Goal: Information Seeking & Learning: Compare options

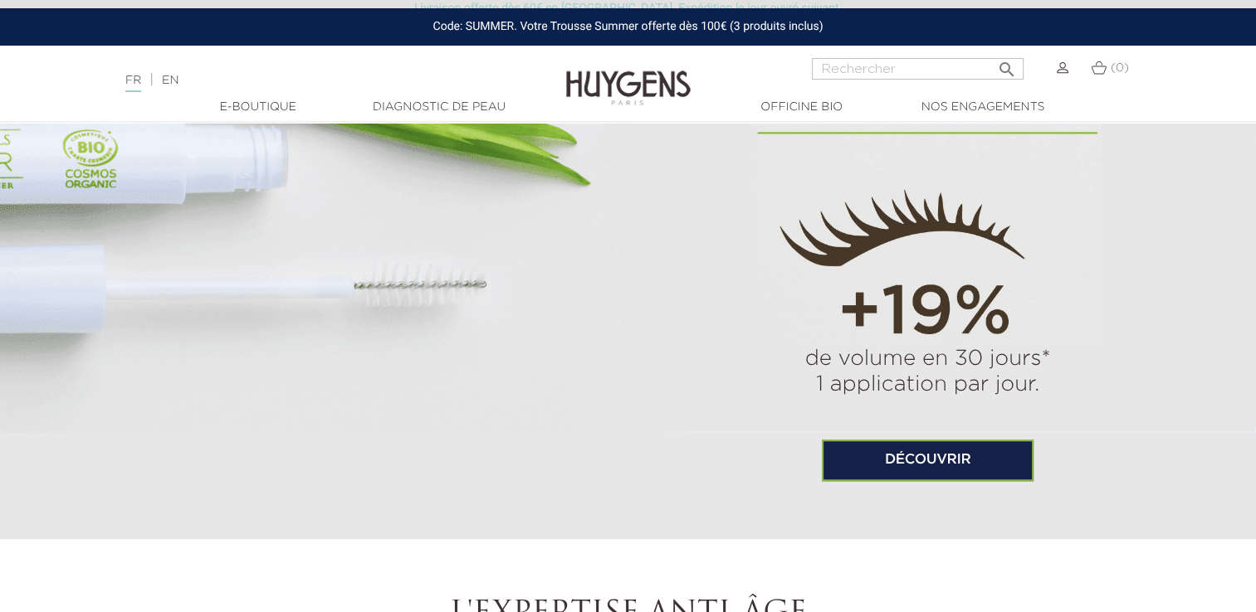
scroll to position [996, 0]
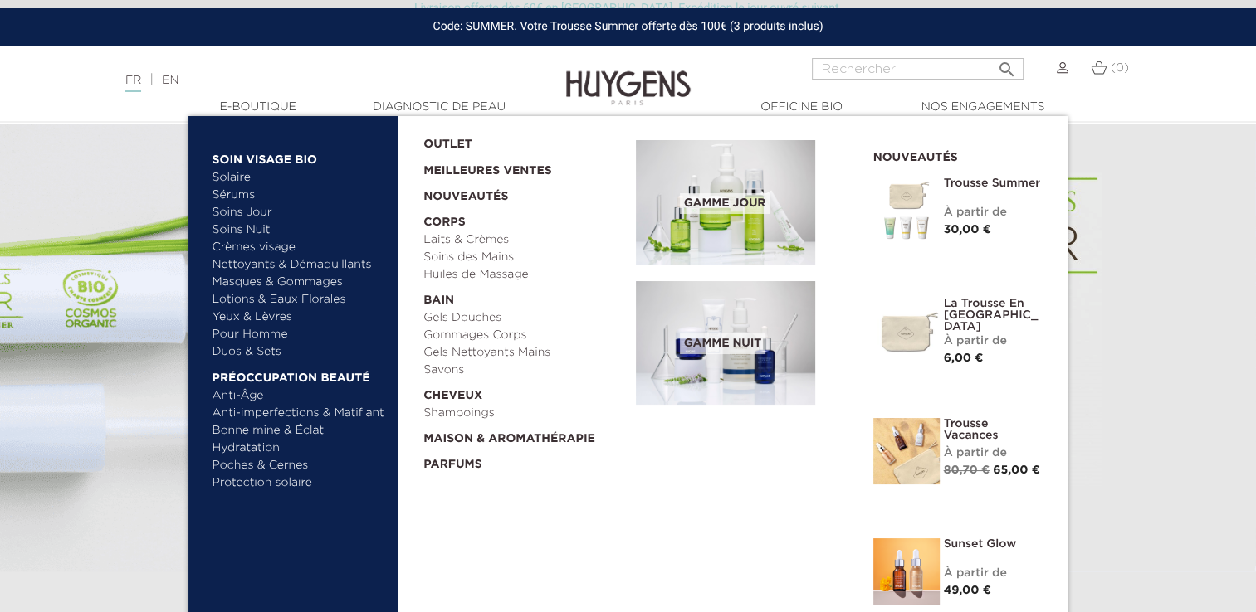
click at [247, 227] on link "Soins Nuit" at bounding box center [291, 230] width 159 height 17
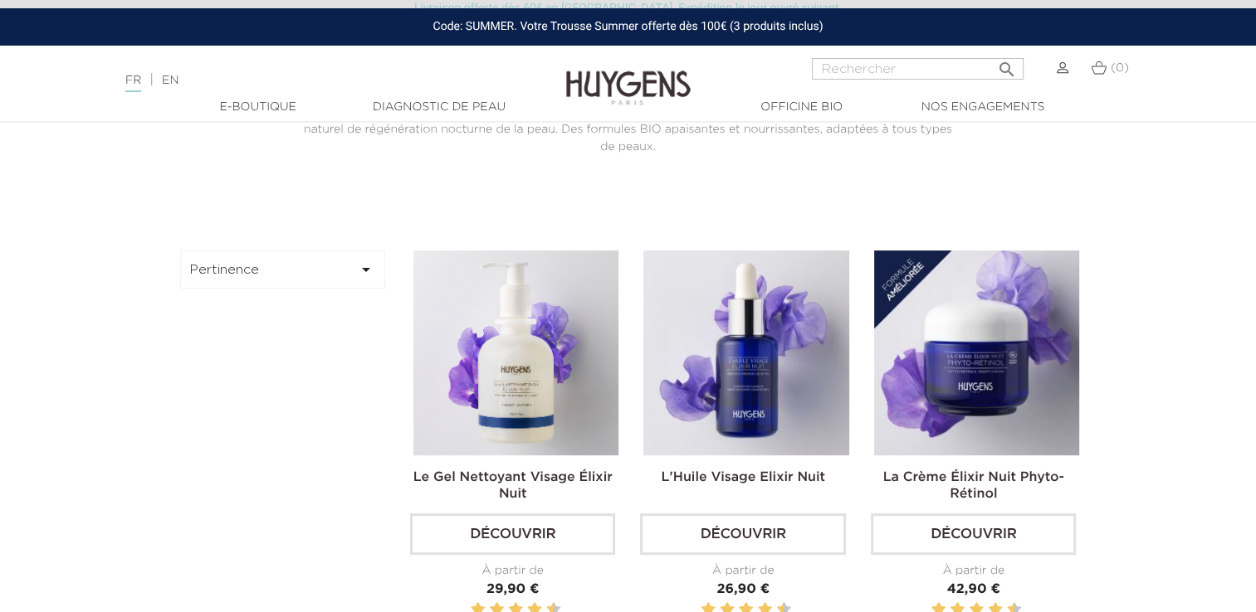
scroll to position [415, 0]
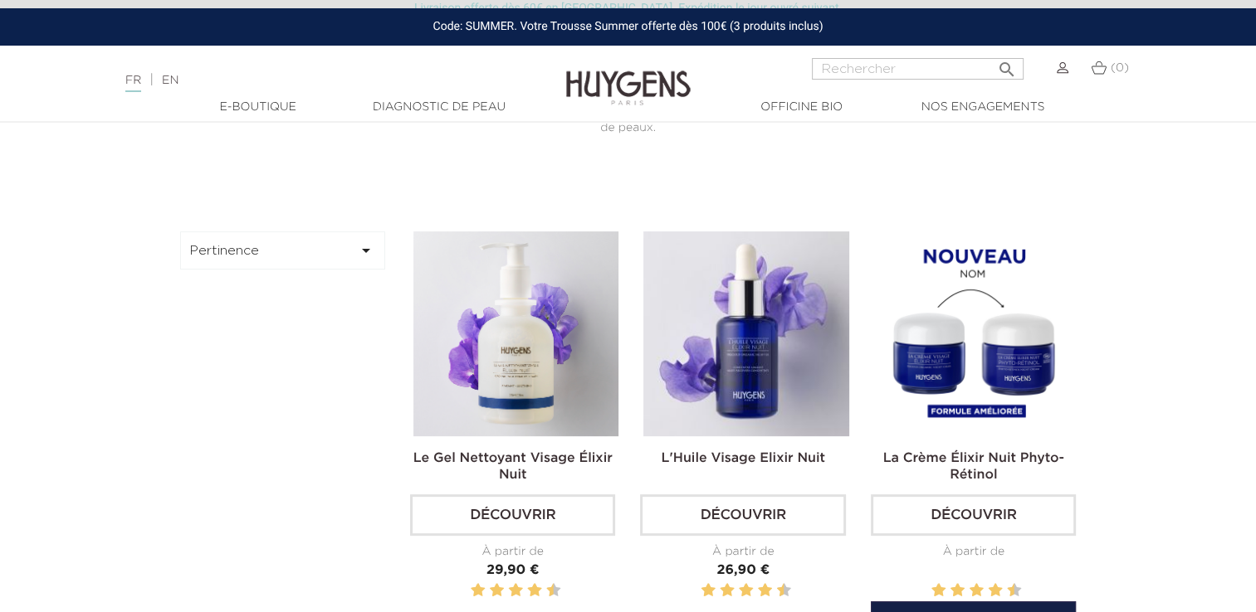
click at [962, 466] on h2 "La Crème Élixir Nuit Phyto-Rétinol" at bounding box center [973, 465] width 205 height 33
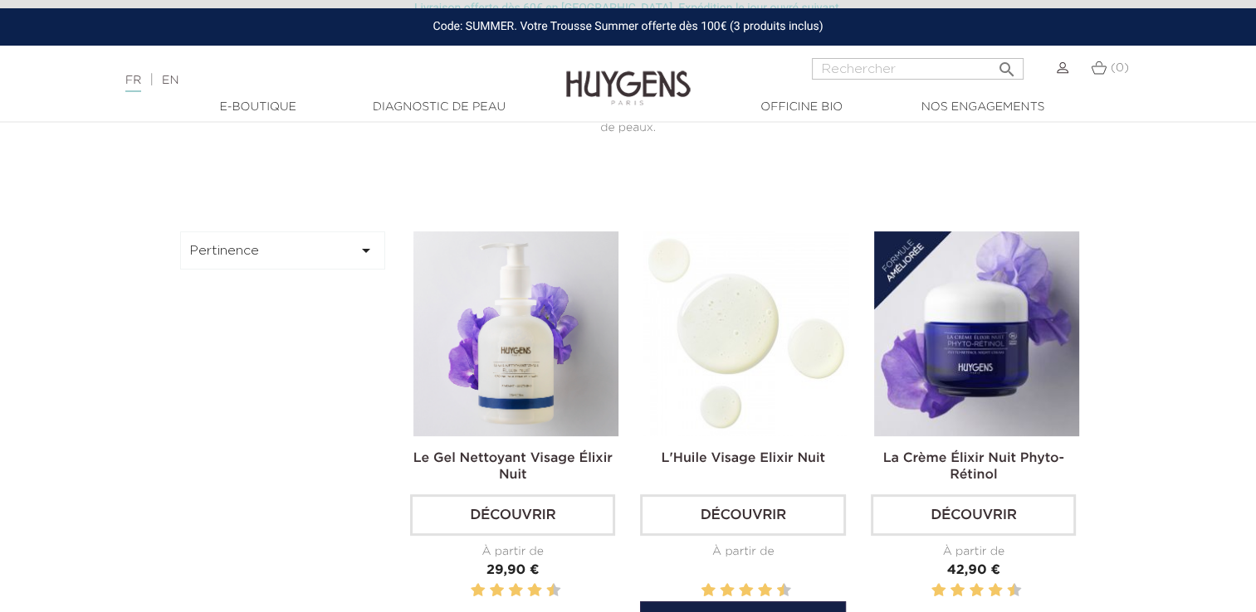
click at [740, 407] on img at bounding box center [745, 334] width 205 height 205
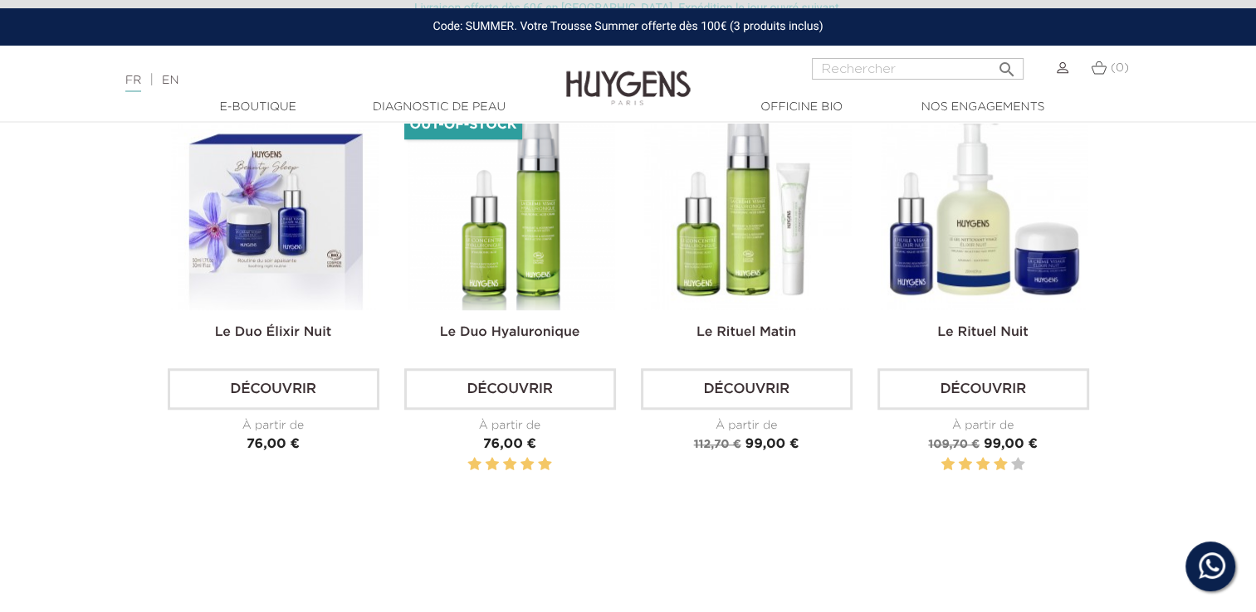
scroll to position [1494, 0]
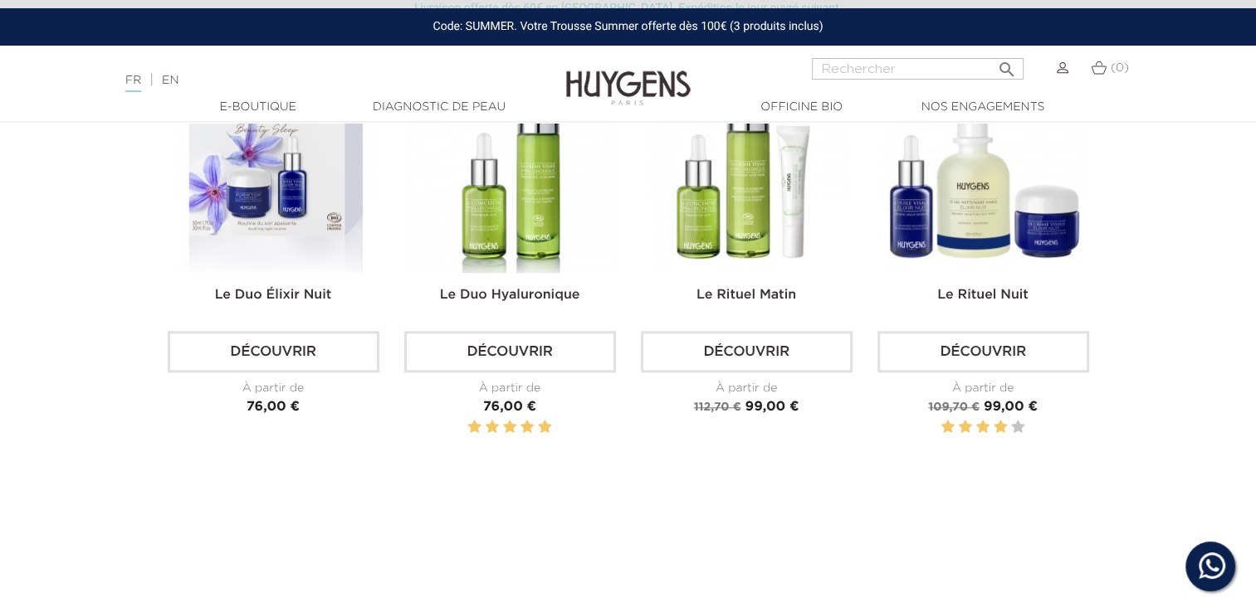
click at [514, 248] on img at bounding box center [510, 169] width 207 height 207
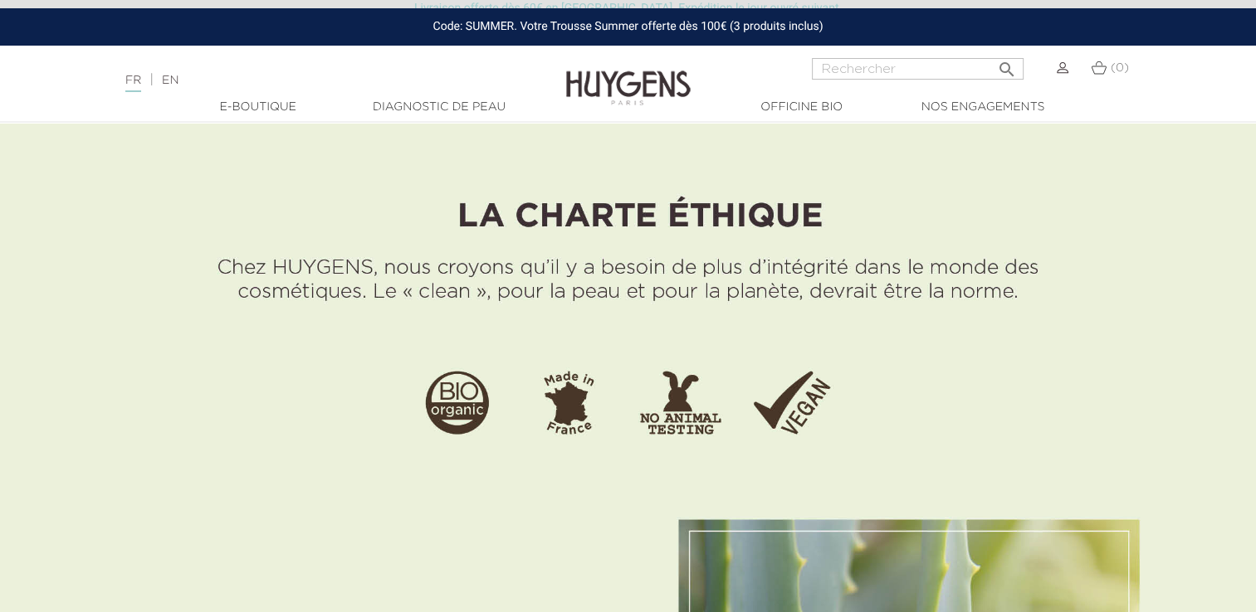
scroll to position [581, 0]
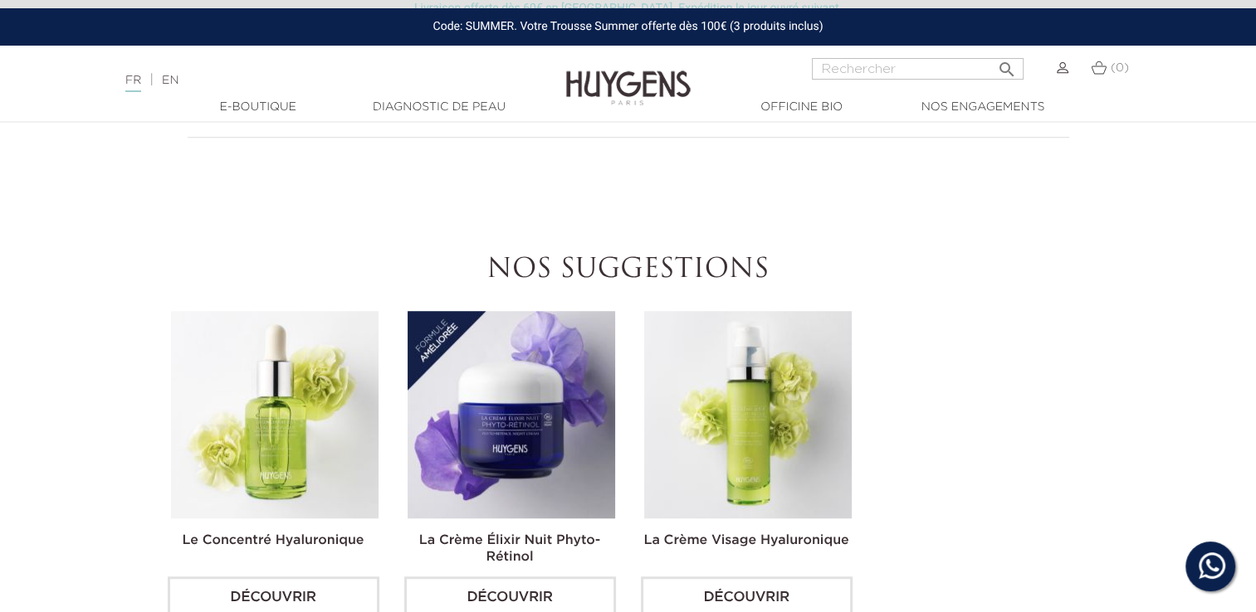
scroll to position [1411, 0]
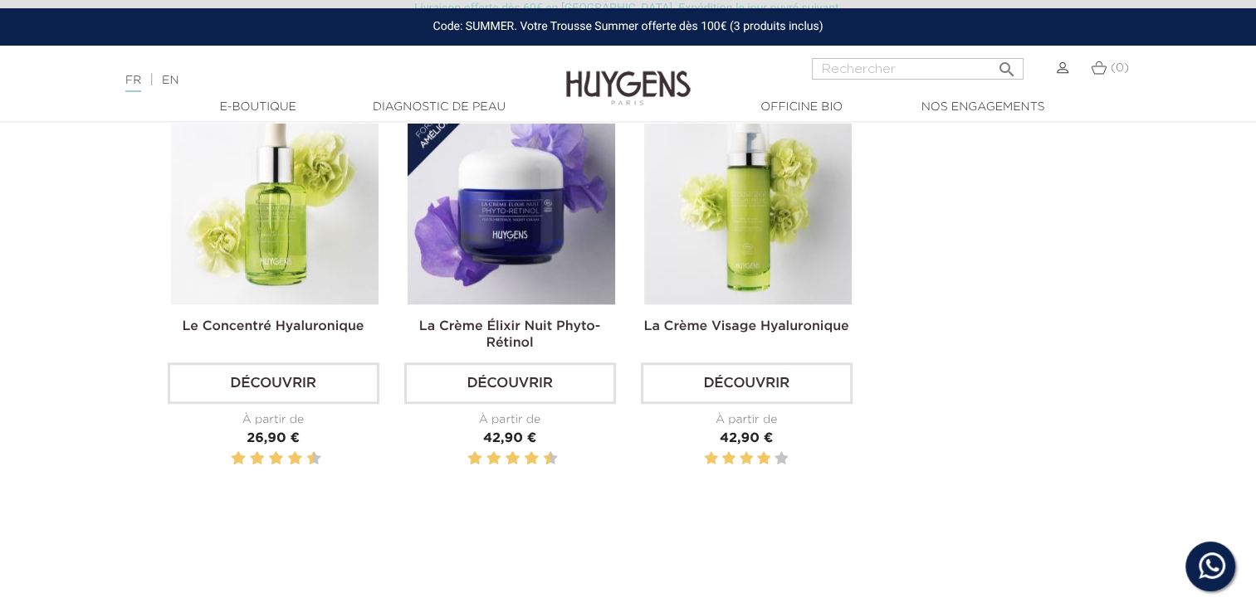
click at [534, 320] on link "La Crème Élixir Nuit Phyto-Rétinol" at bounding box center [509, 335] width 181 height 30
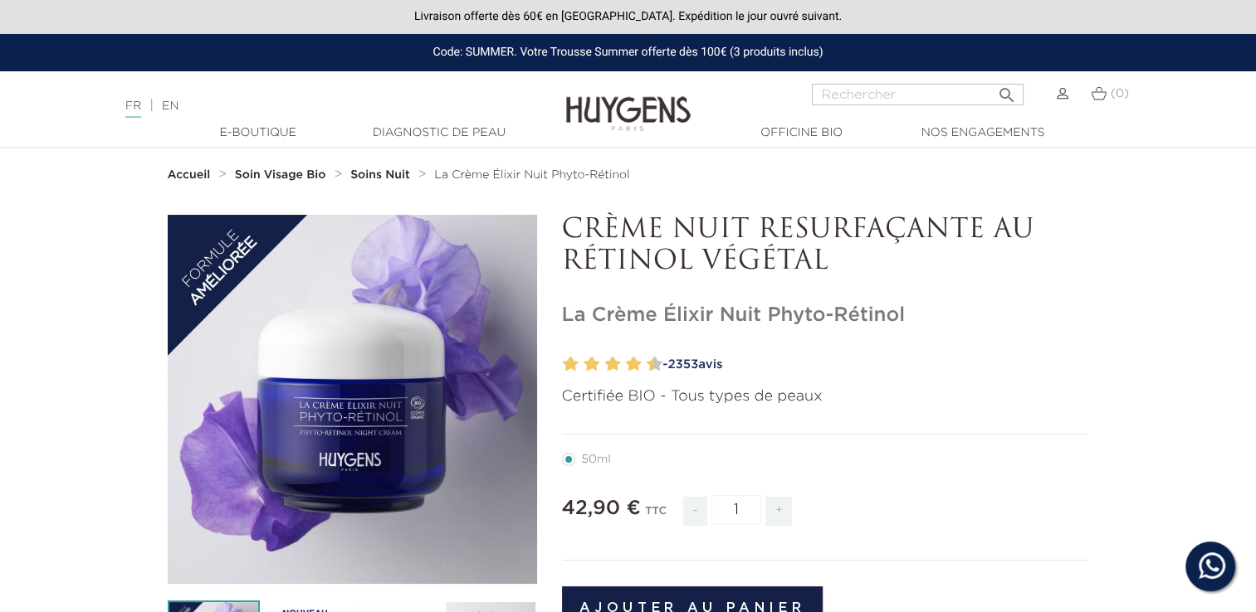
click at [697, 364] on span "2353" at bounding box center [682, 365] width 31 height 12
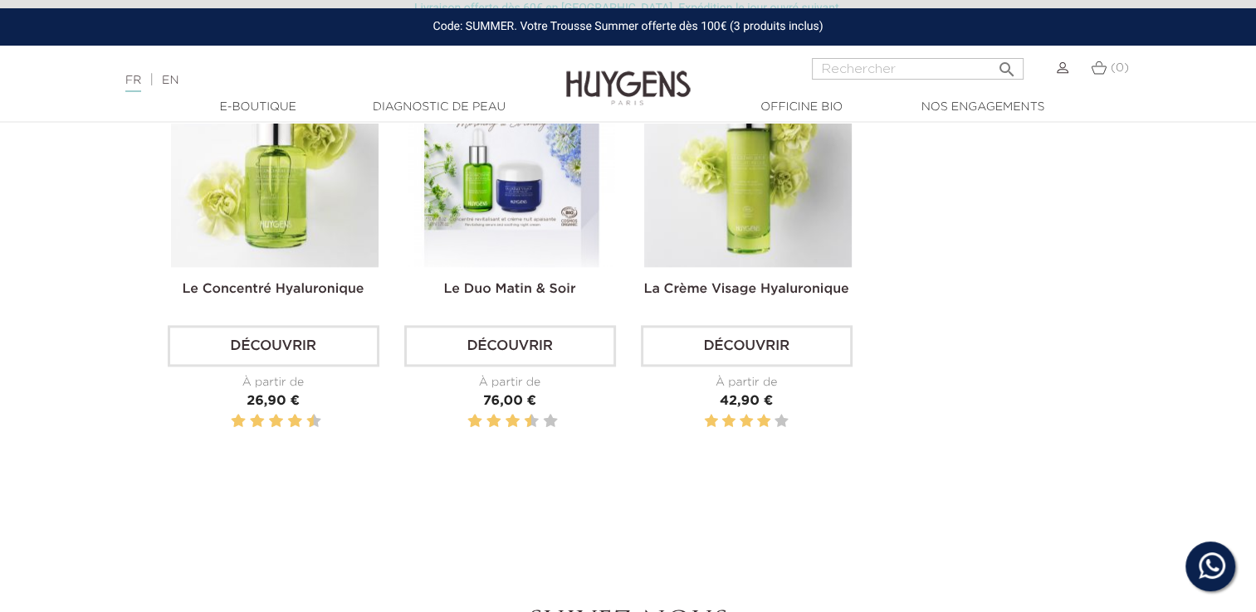
scroll to position [2125, 0]
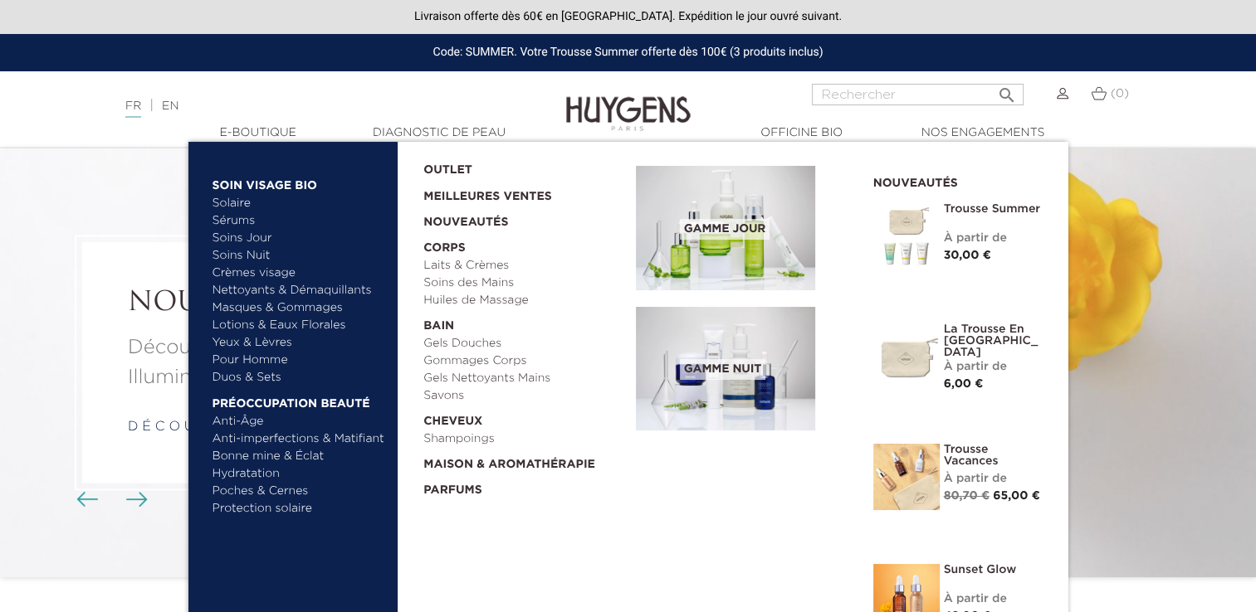
click at [246, 207] on link "Solaire" at bounding box center [298, 203] width 173 height 17
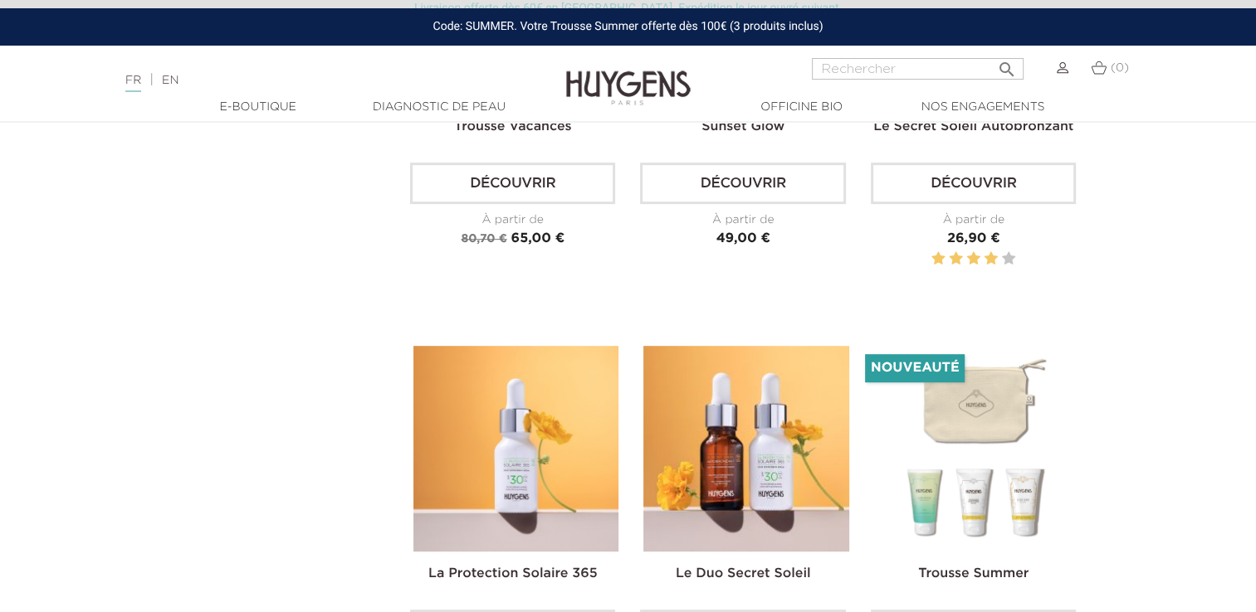
scroll to position [249, 0]
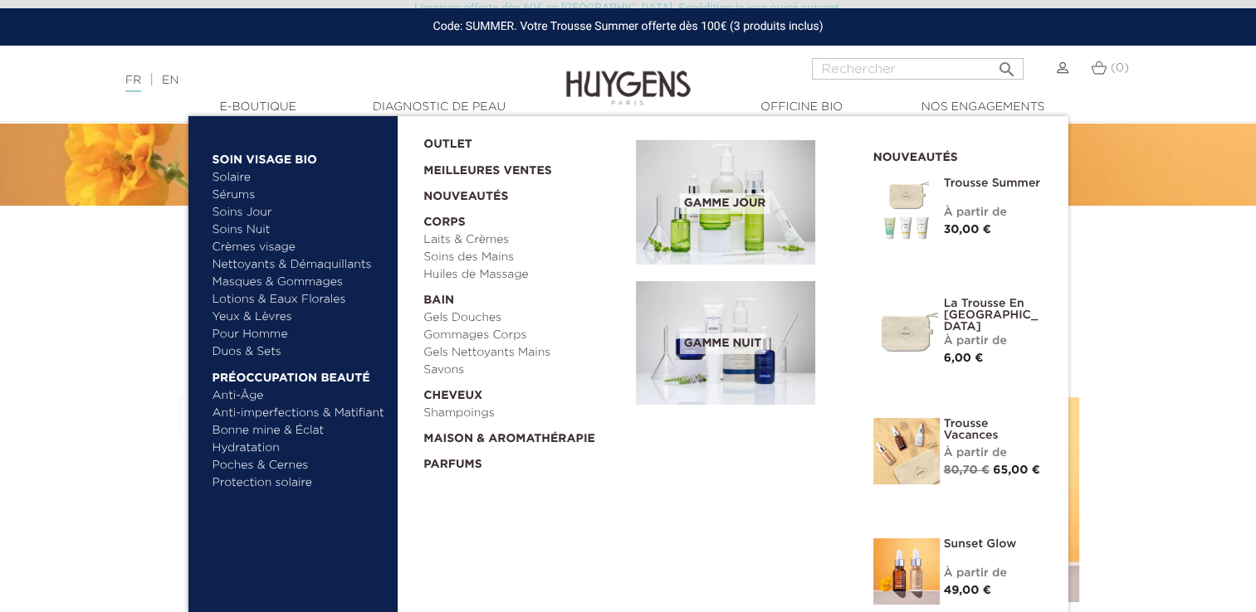
click at [281, 463] on link "Poches & Cernes" at bounding box center [298, 465] width 173 height 17
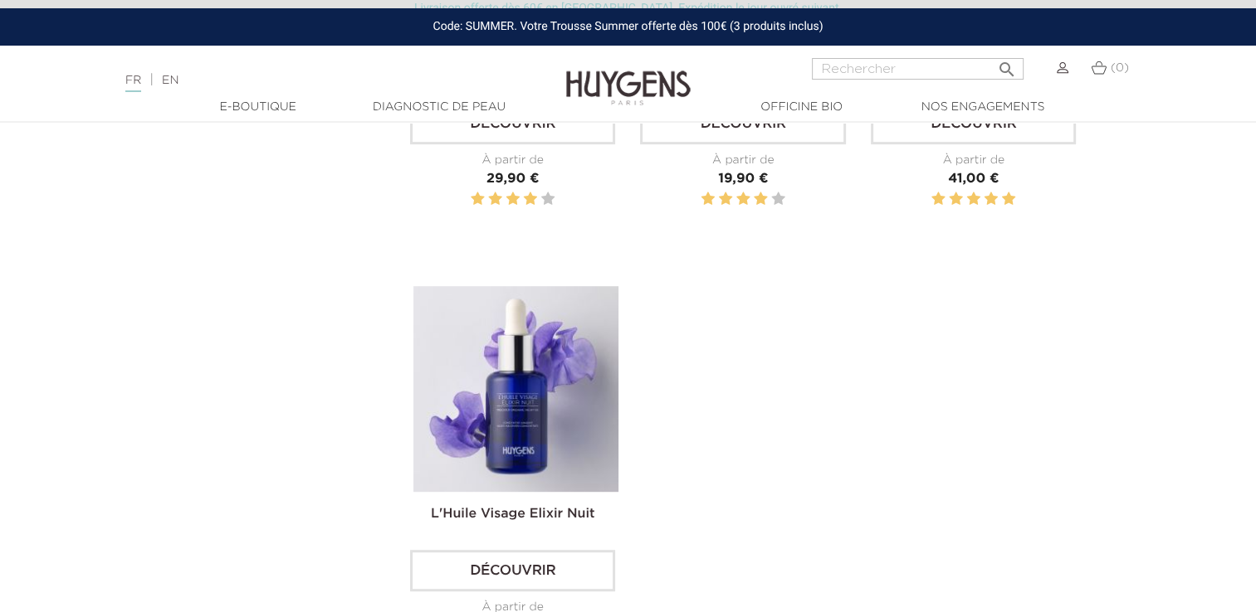
scroll to position [830, 0]
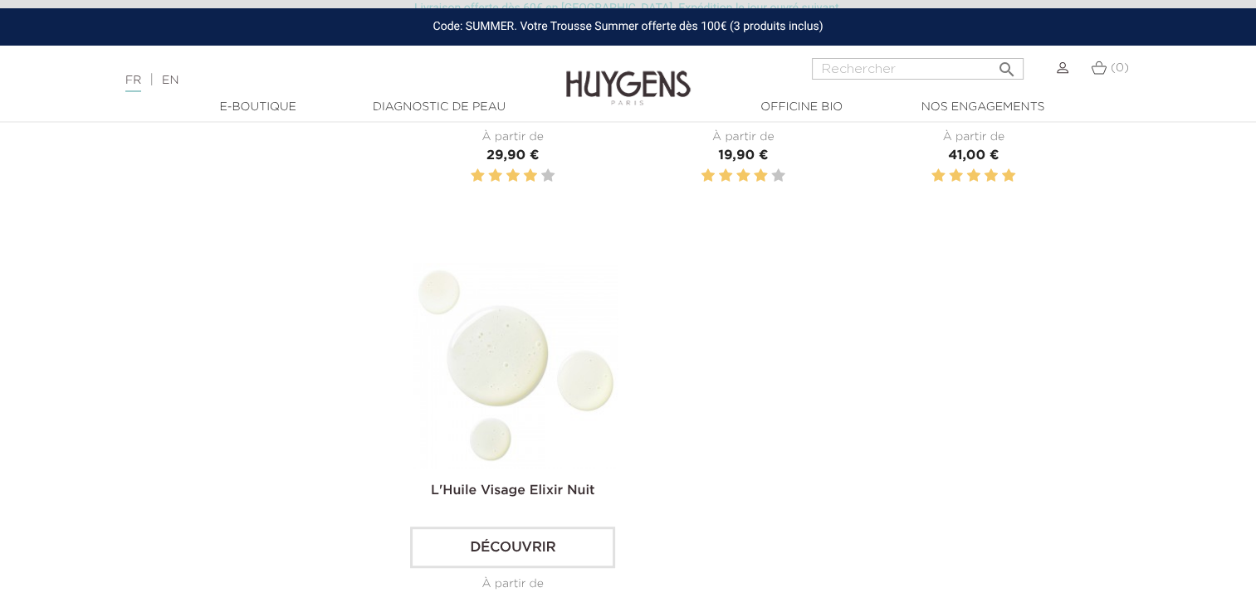
click at [561, 463] on img at bounding box center [515, 365] width 205 height 205
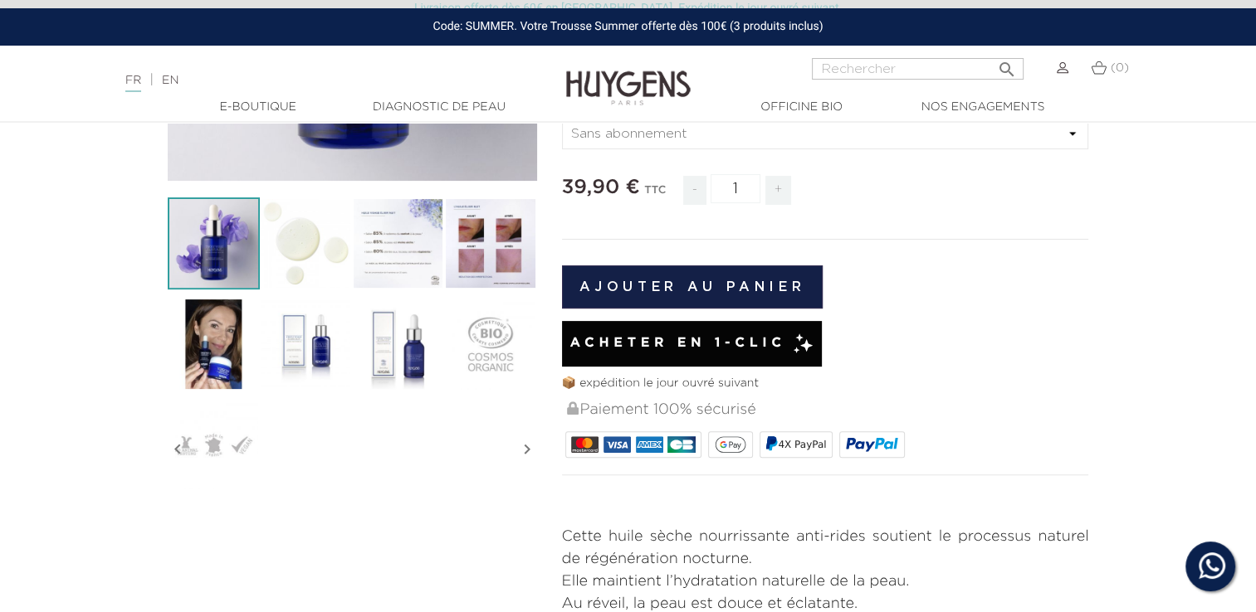
scroll to position [249, 0]
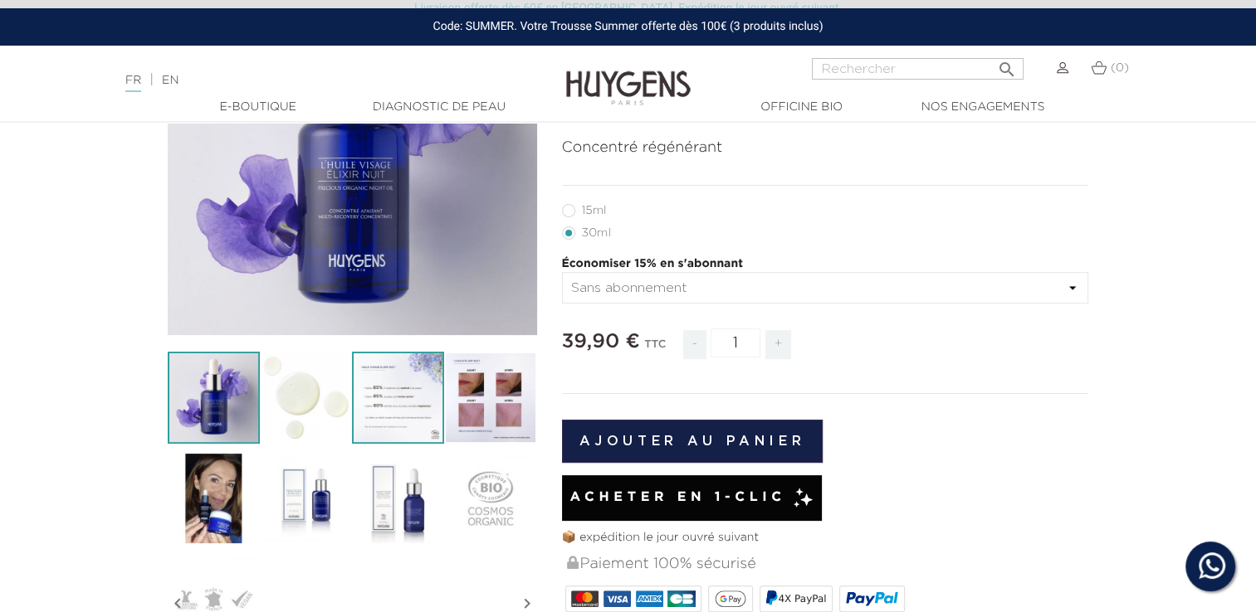
click at [402, 419] on img at bounding box center [398, 398] width 92 height 92
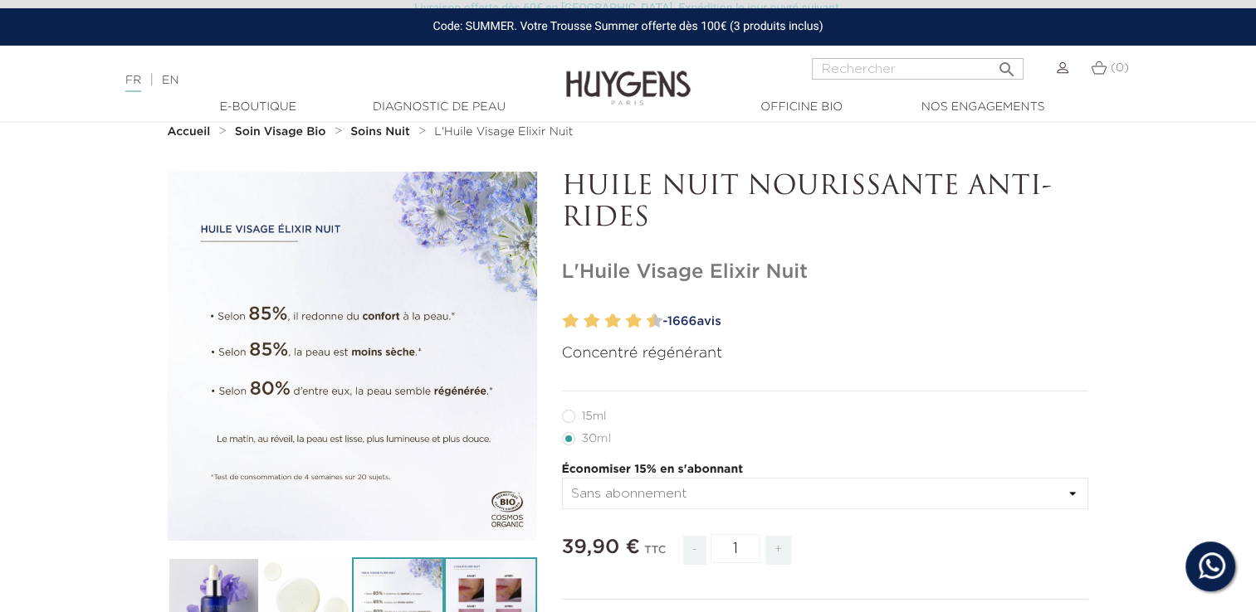
scroll to position [83, 0]
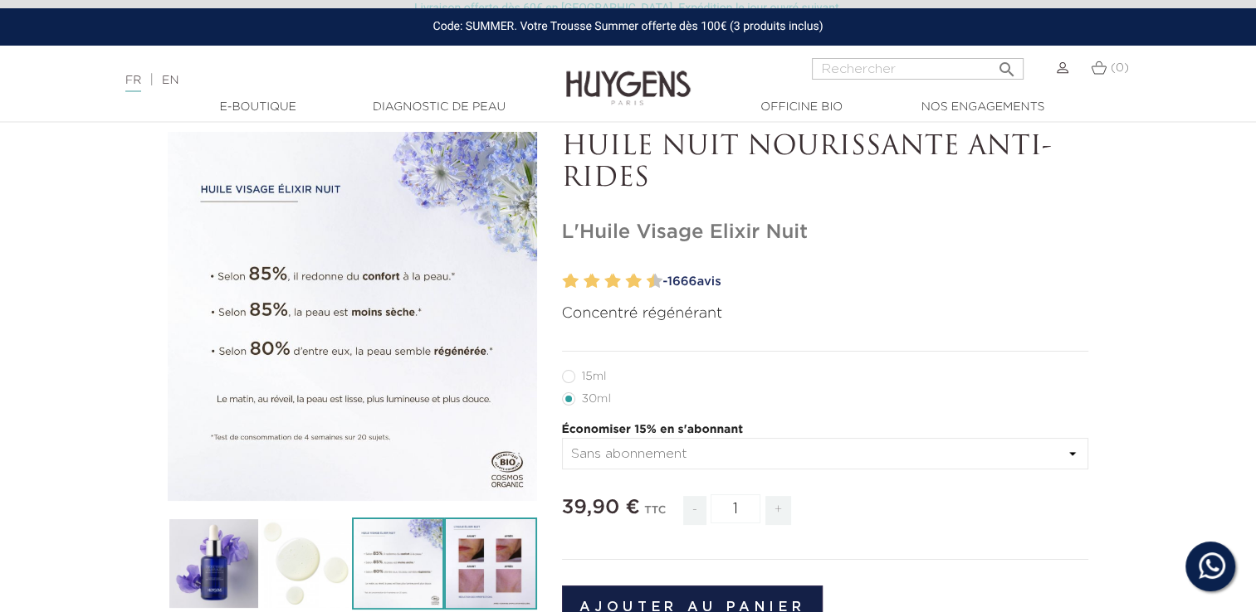
click at [484, 559] on img at bounding box center [490, 564] width 92 height 92
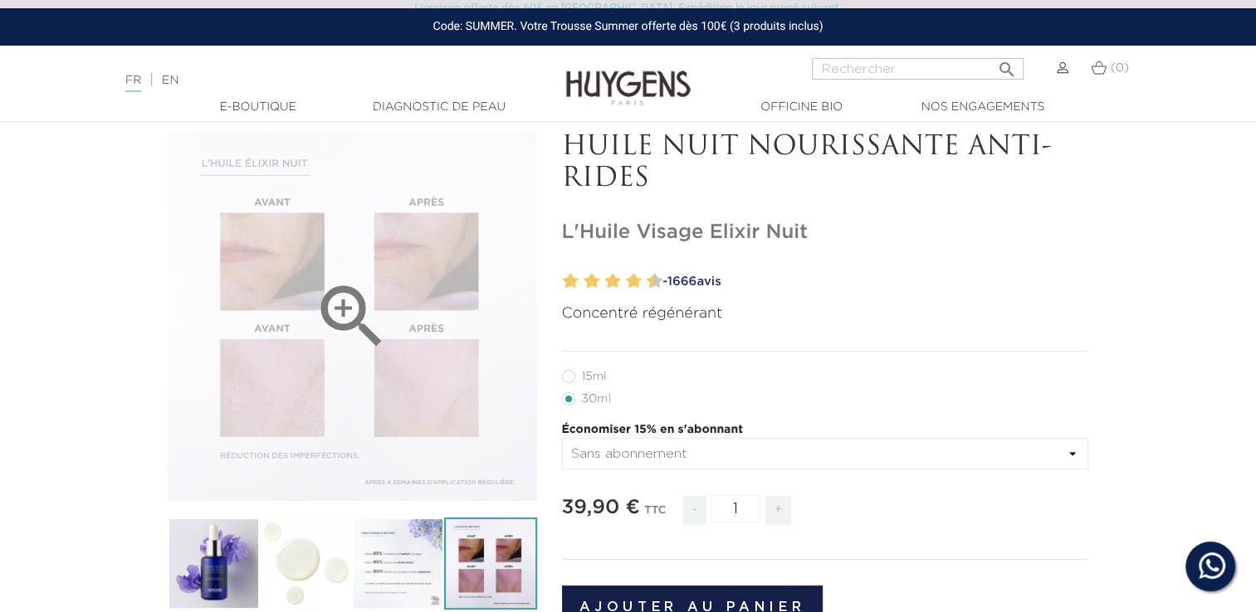
click at [374, 329] on icon "" at bounding box center [351, 317] width 83 height 83
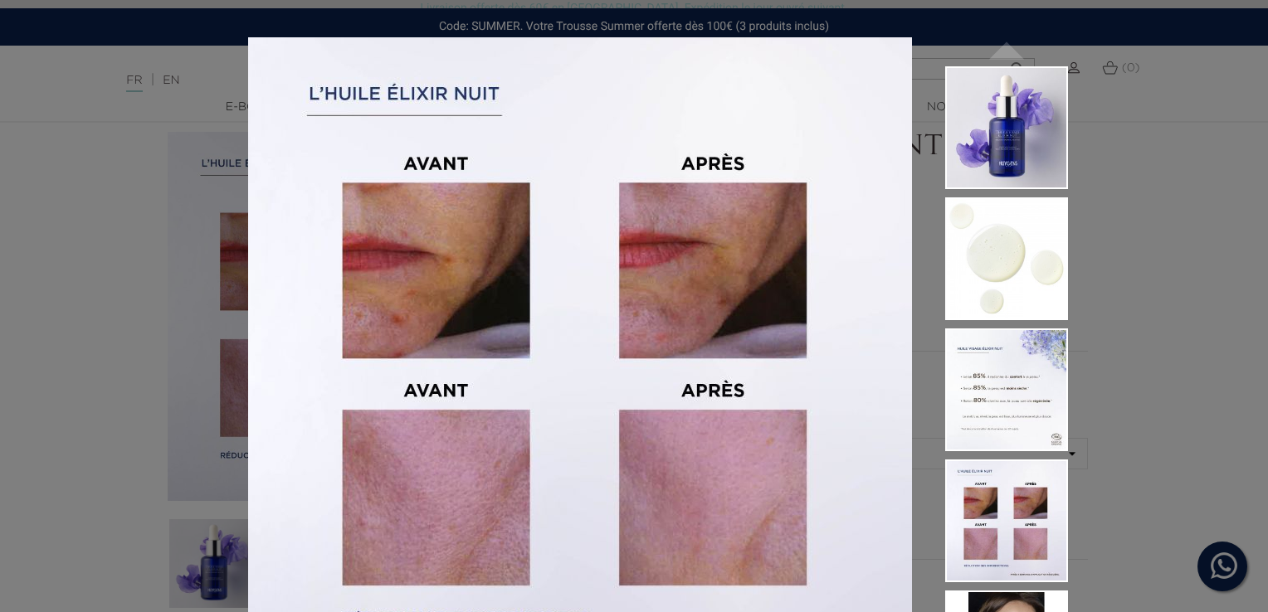
click at [1199, 264] on div "Concentré régénérant  " at bounding box center [634, 306] width 1268 height 612
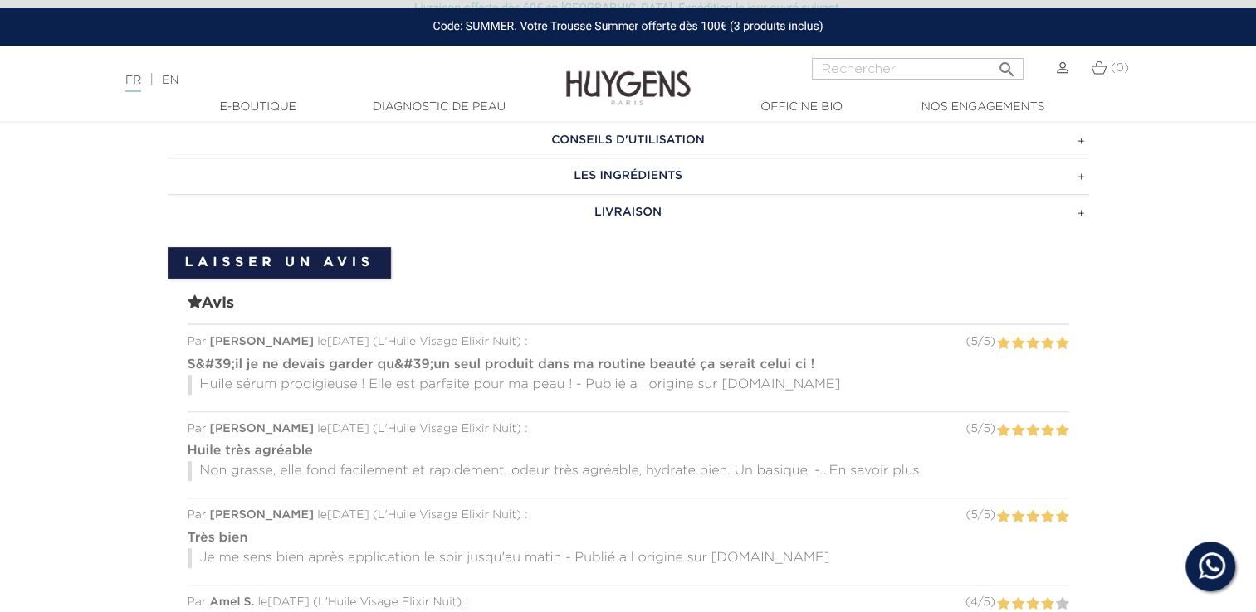
scroll to position [1577, 0]
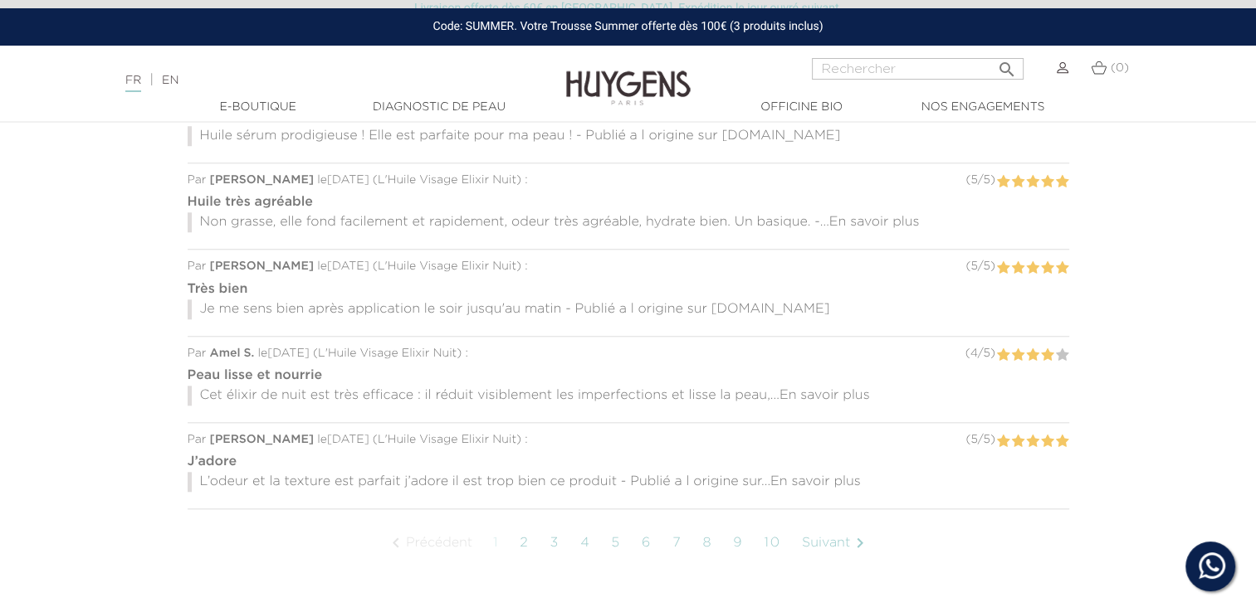
click at [651, 539] on link "6" at bounding box center [646, 543] width 27 height 41
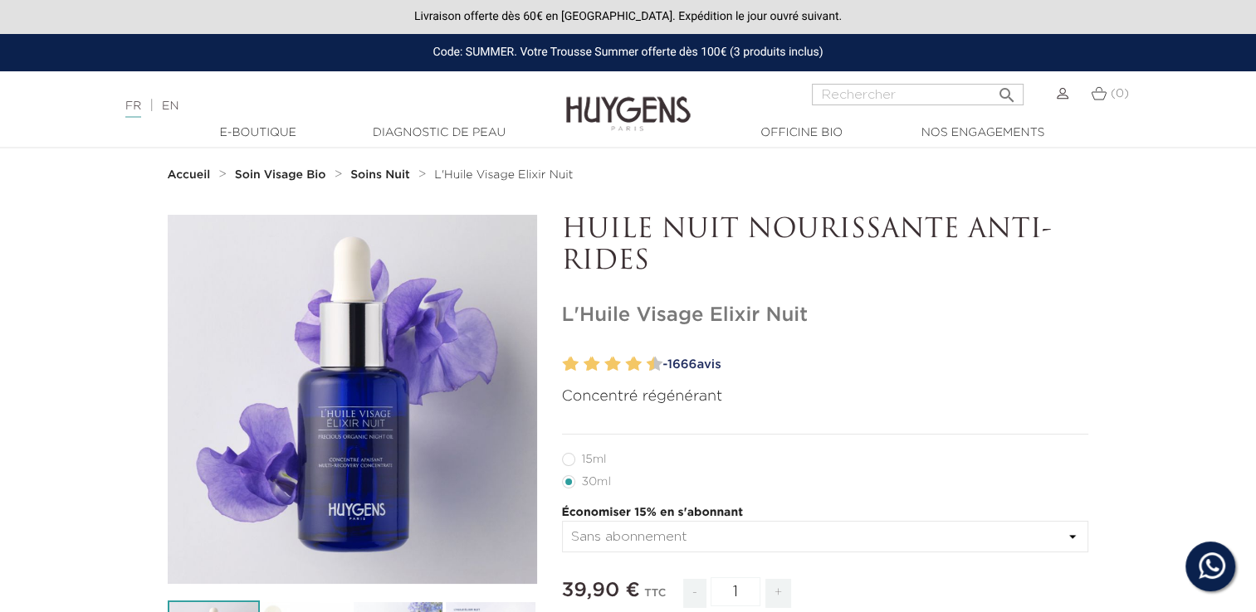
click at [279, 178] on strong "Soin Visage Bio" at bounding box center [280, 175] width 91 height 12
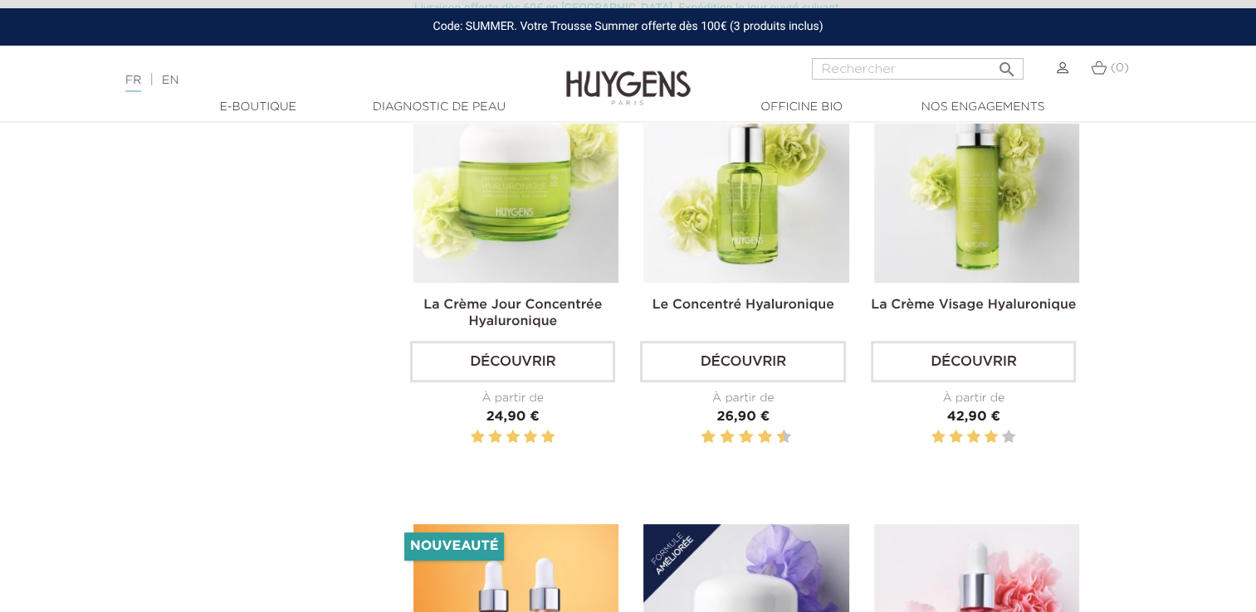
scroll to position [581, 0]
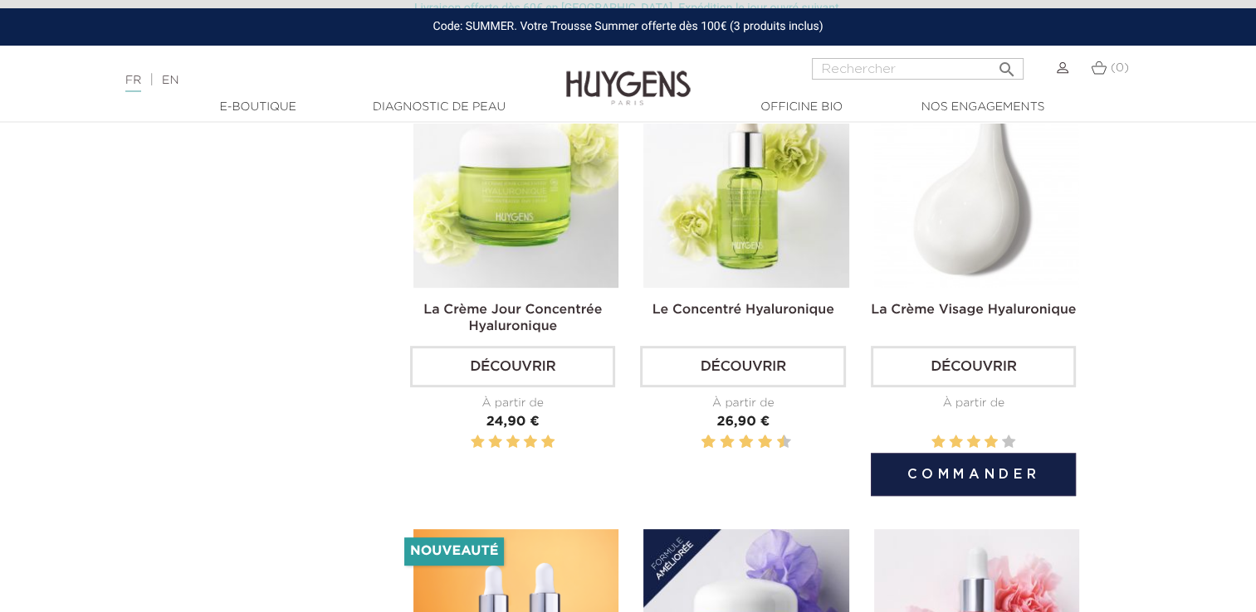
click at [1026, 289] on div "La Crème Visage Hyaluronique Découvrir À partir de Prix 42,90 €" at bounding box center [973, 285] width 205 height 405
click at [982, 256] on img at bounding box center [976, 185] width 205 height 205
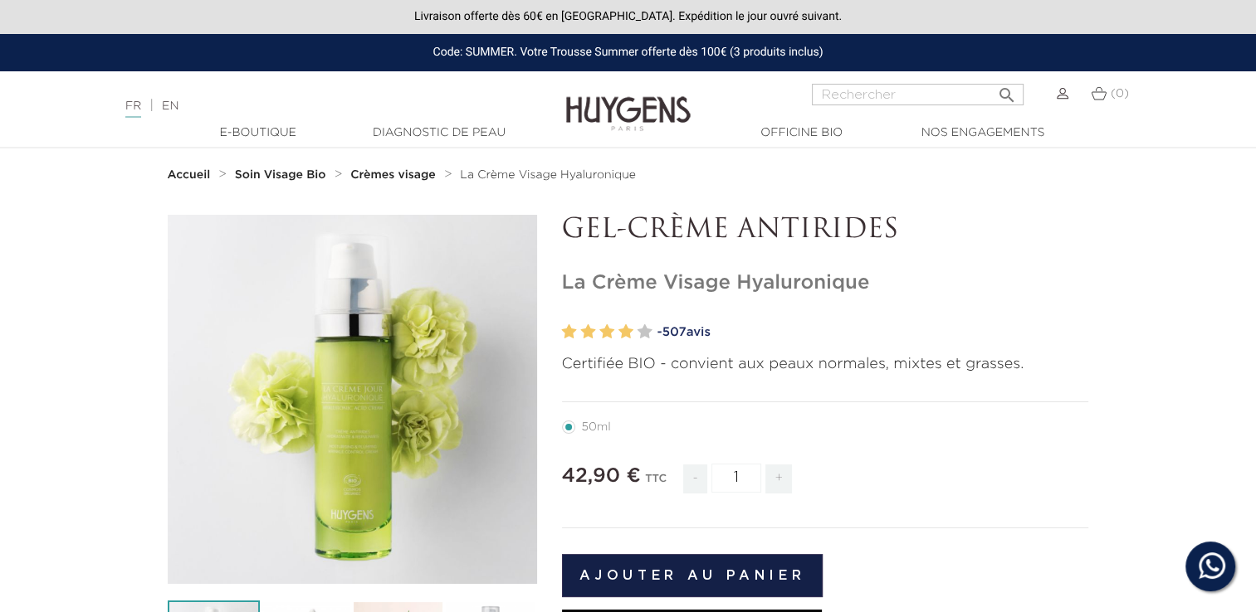
click at [395, 172] on strong "Crèmes visage" at bounding box center [392, 175] width 85 height 12
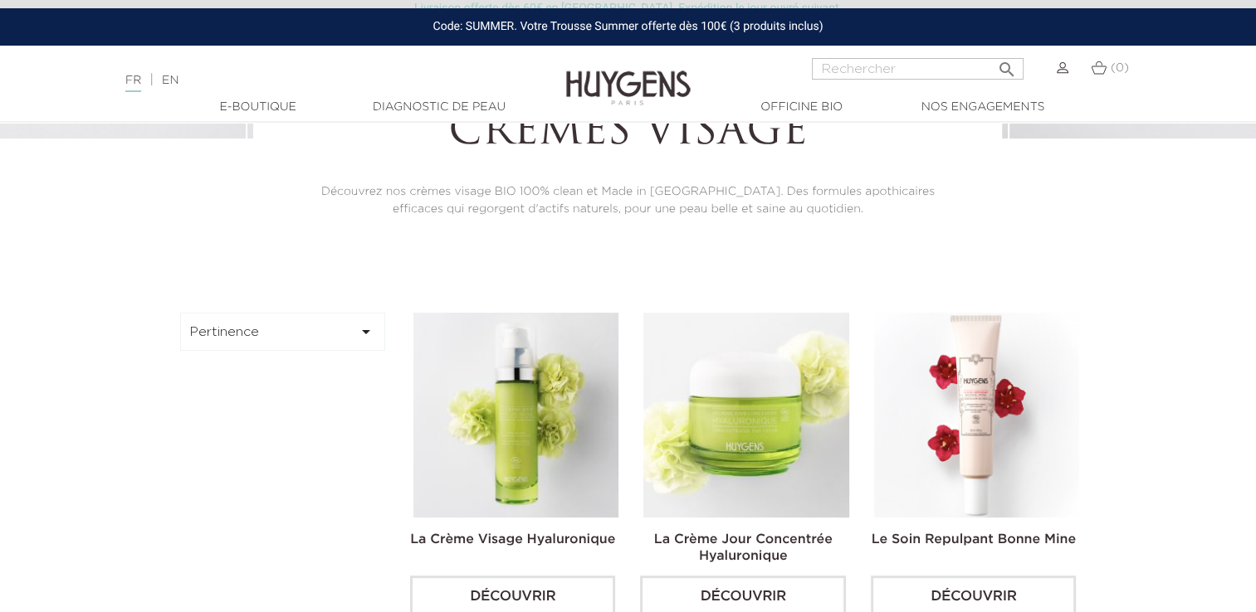
scroll to position [415, 0]
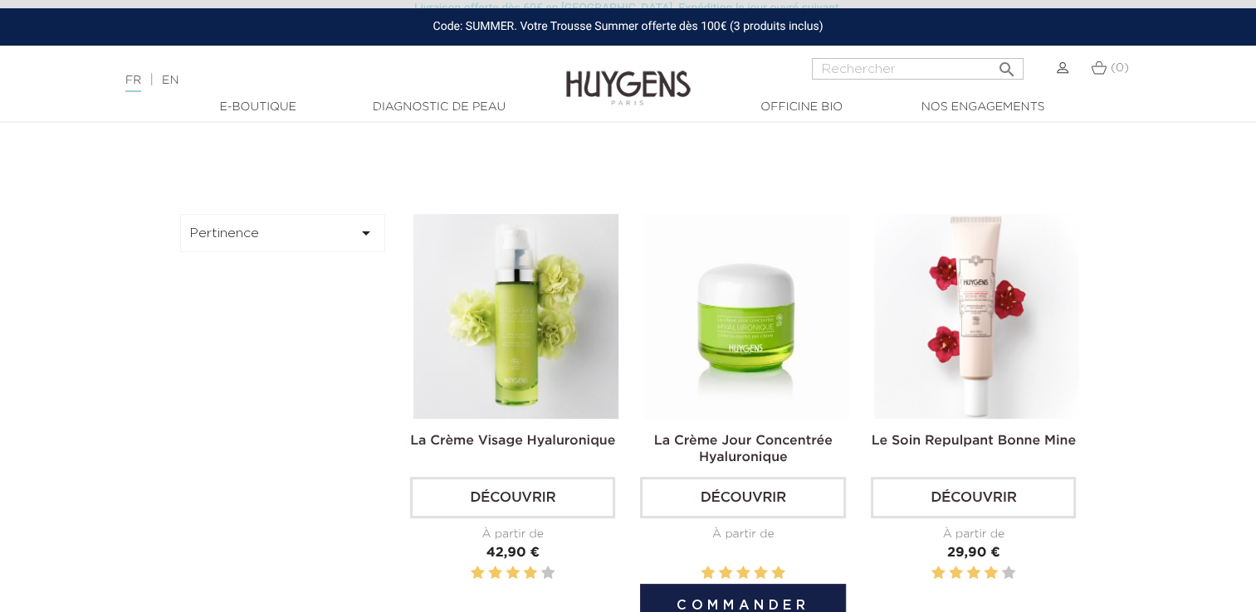
click at [730, 383] on img at bounding box center [745, 316] width 205 height 205
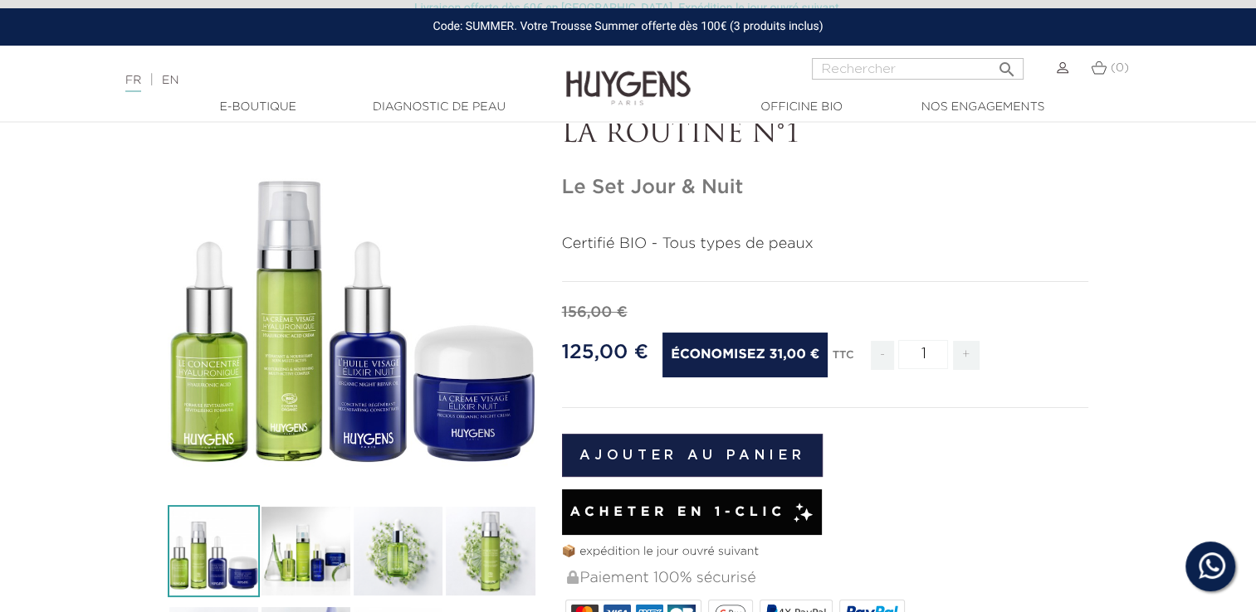
scroll to position [166, 0]
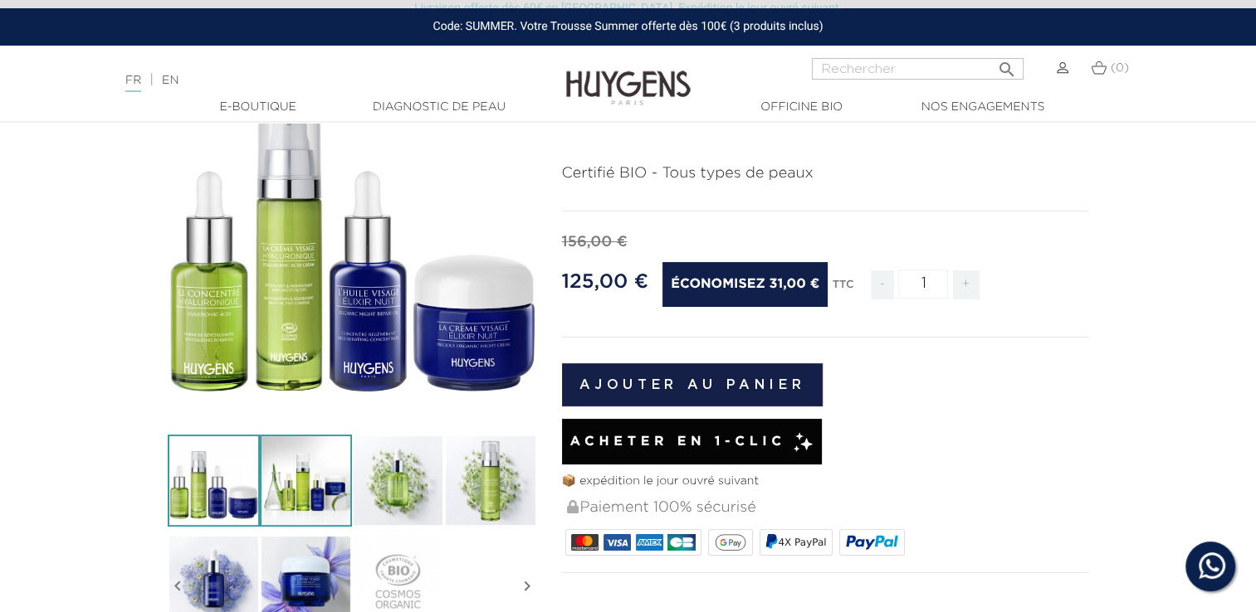
click at [308, 494] on img at bounding box center [306, 481] width 92 height 92
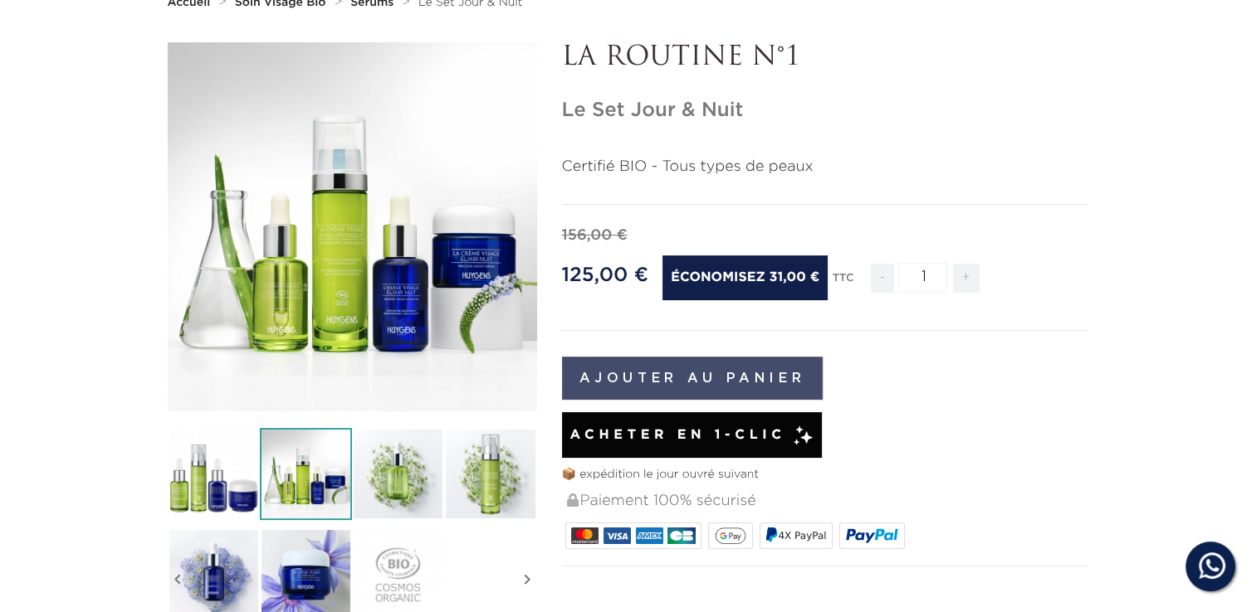
scroll to position [0, 0]
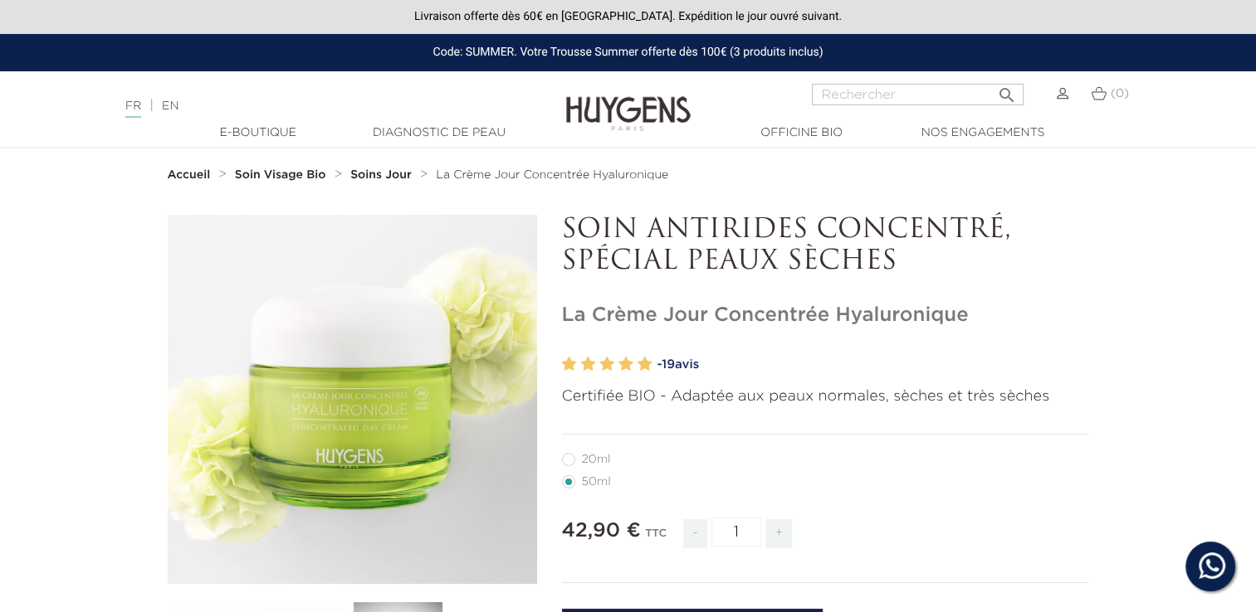
click at [368, 171] on strong "Soins Jour" at bounding box center [380, 175] width 61 height 12
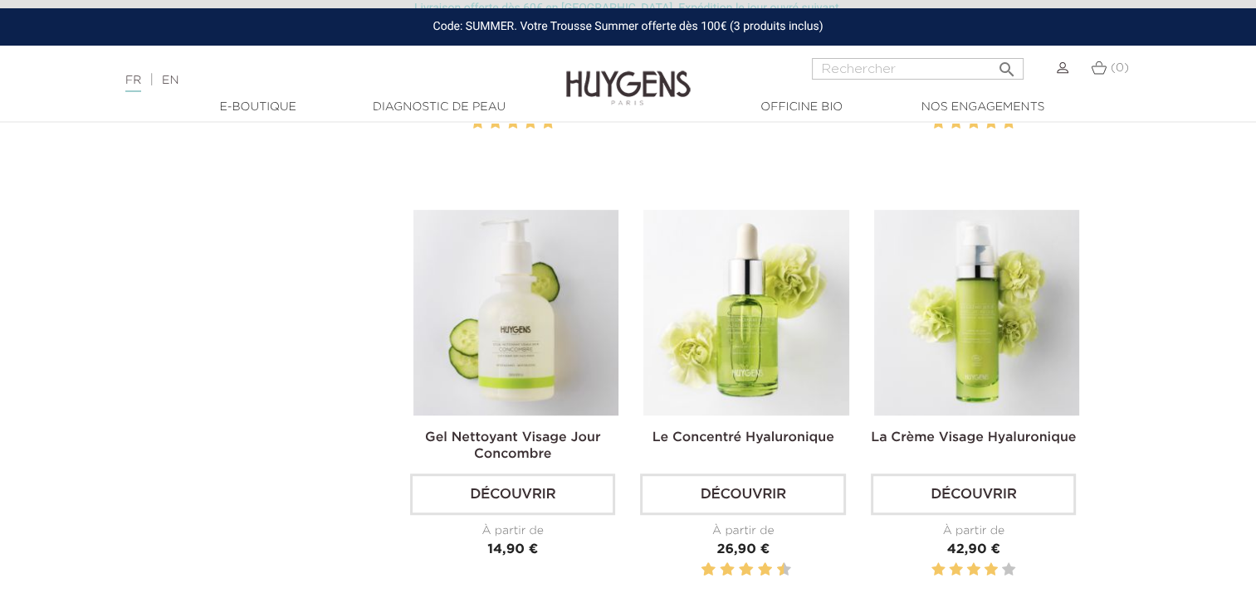
scroll to position [913, 0]
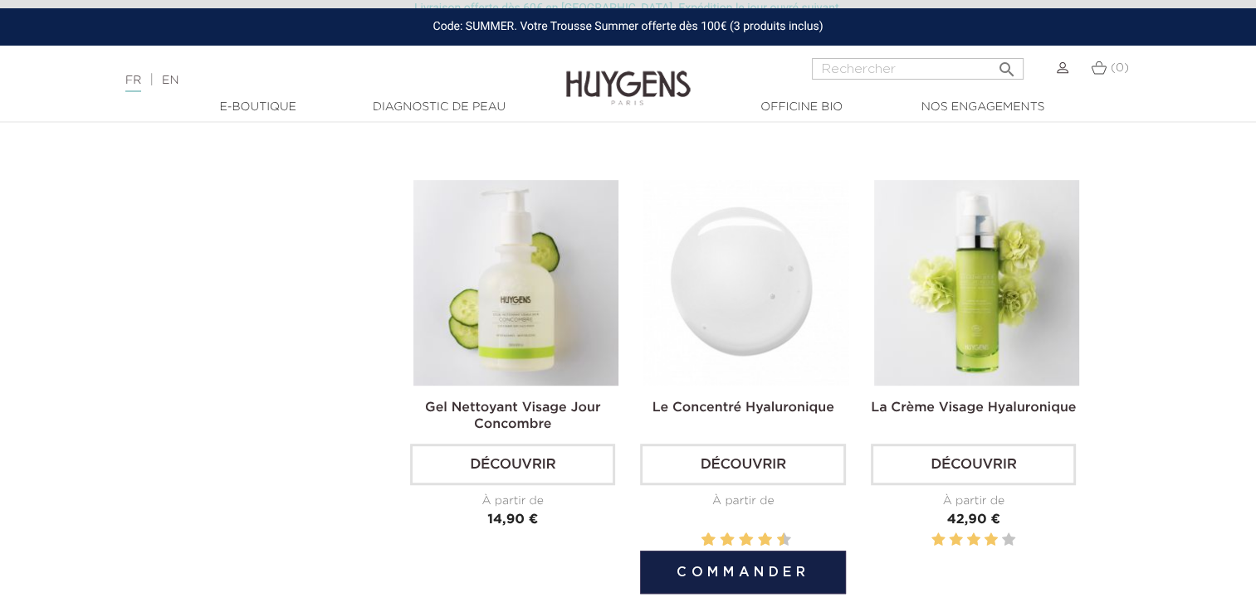
click at [741, 301] on img at bounding box center [745, 282] width 205 height 205
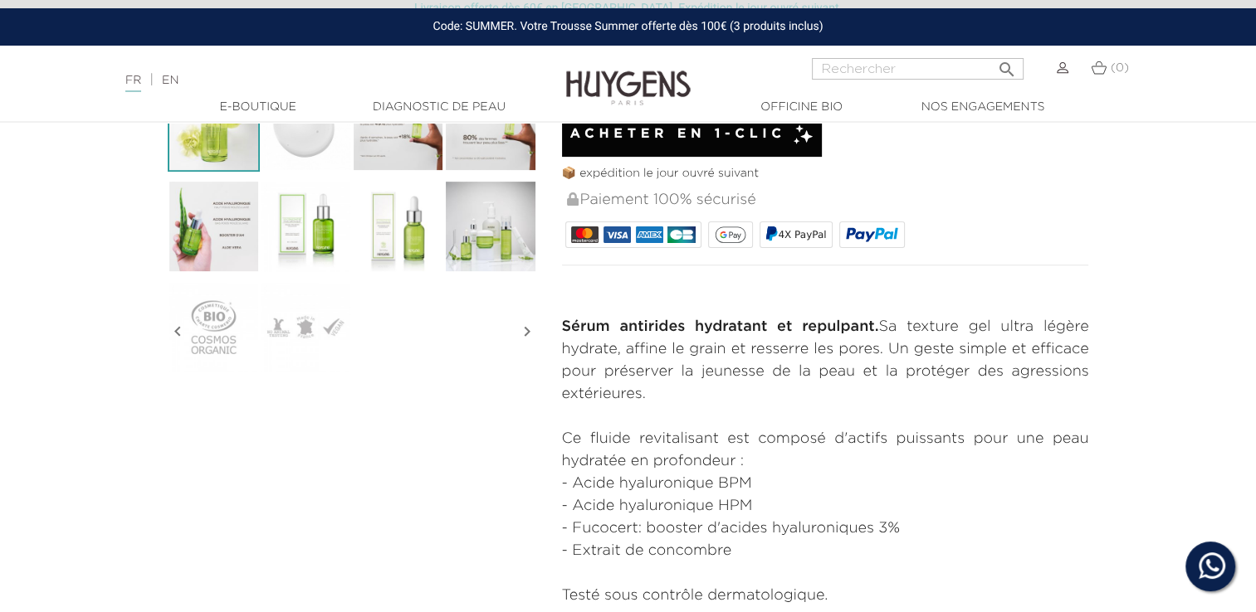
scroll to position [332, 0]
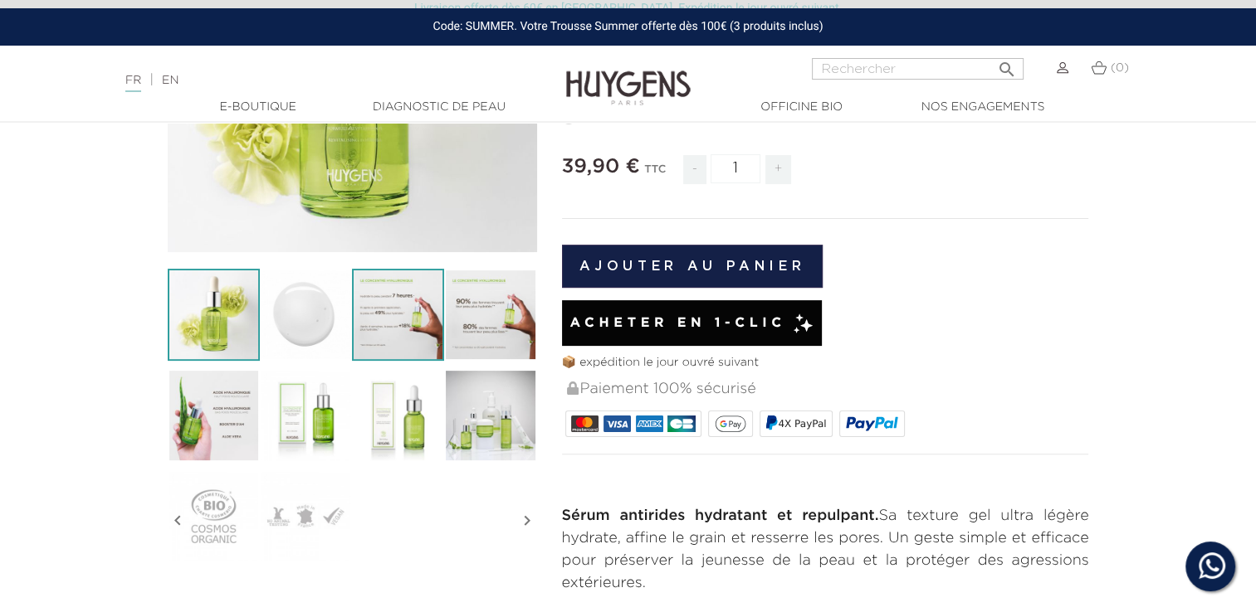
click at [415, 356] on img at bounding box center [398, 315] width 92 height 92
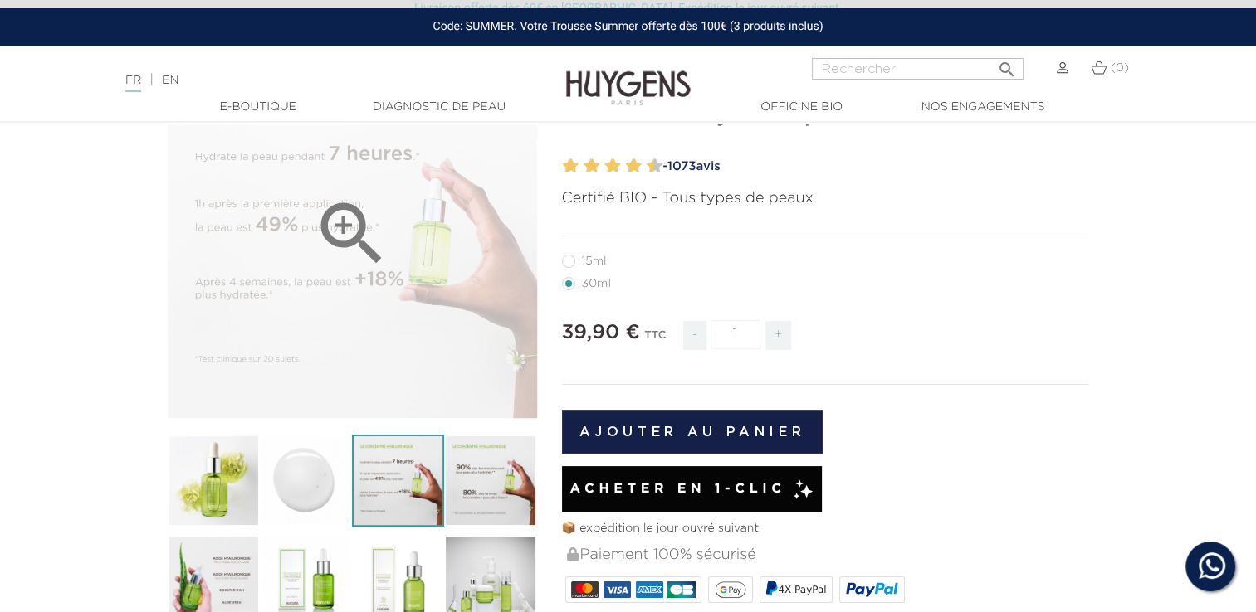
scroll to position [83, 0]
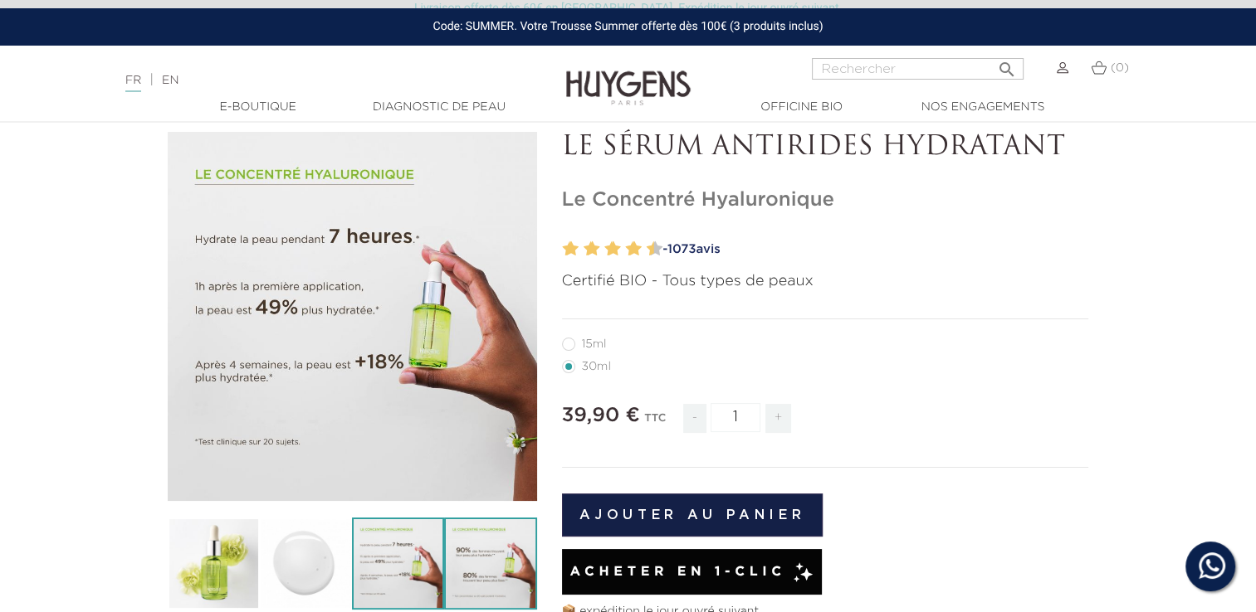
click at [497, 554] on img at bounding box center [490, 564] width 92 height 92
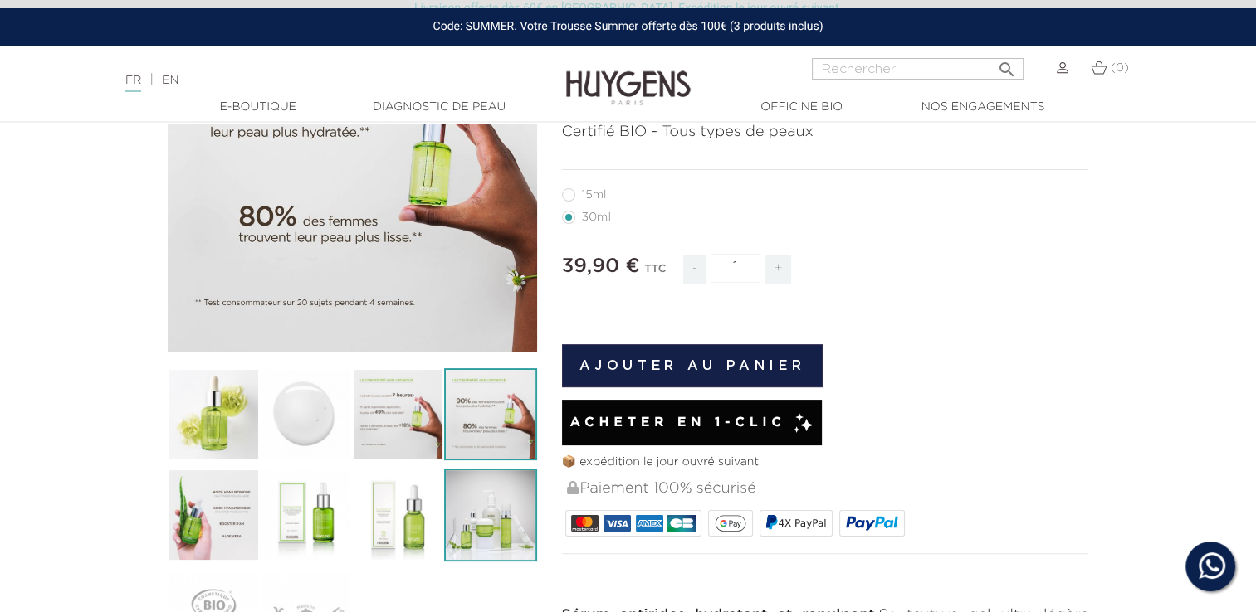
scroll to position [249, 0]
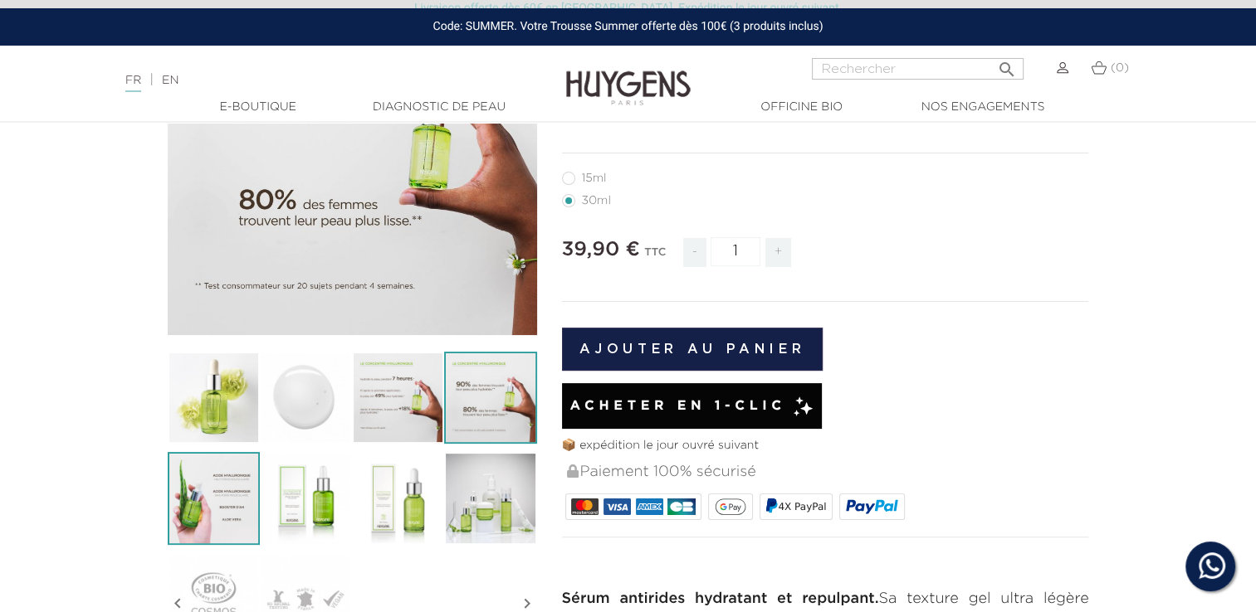
click at [232, 529] on img at bounding box center [214, 498] width 92 height 92
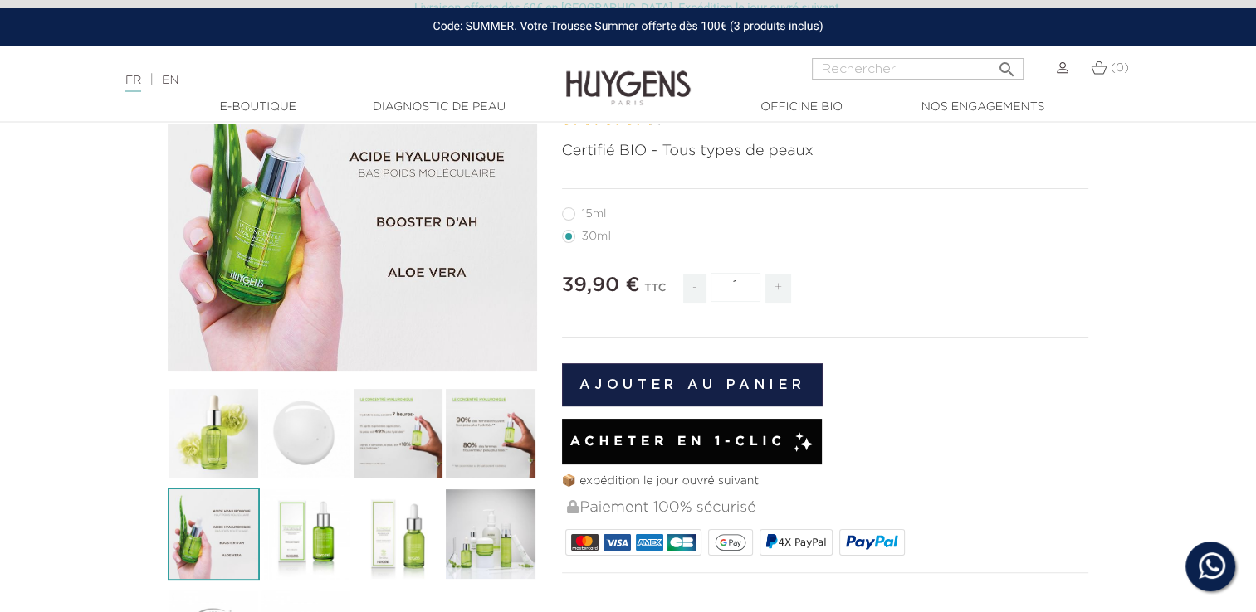
scroll to position [415, 0]
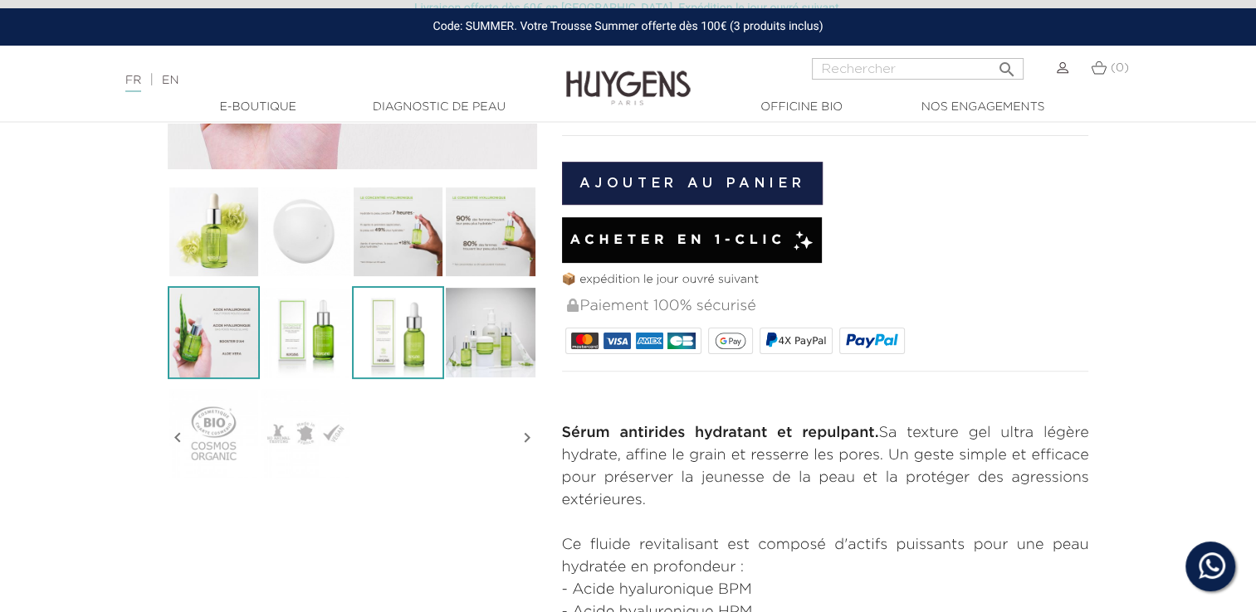
click at [368, 363] on img at bounding box center [398, 332] width 92 height 92
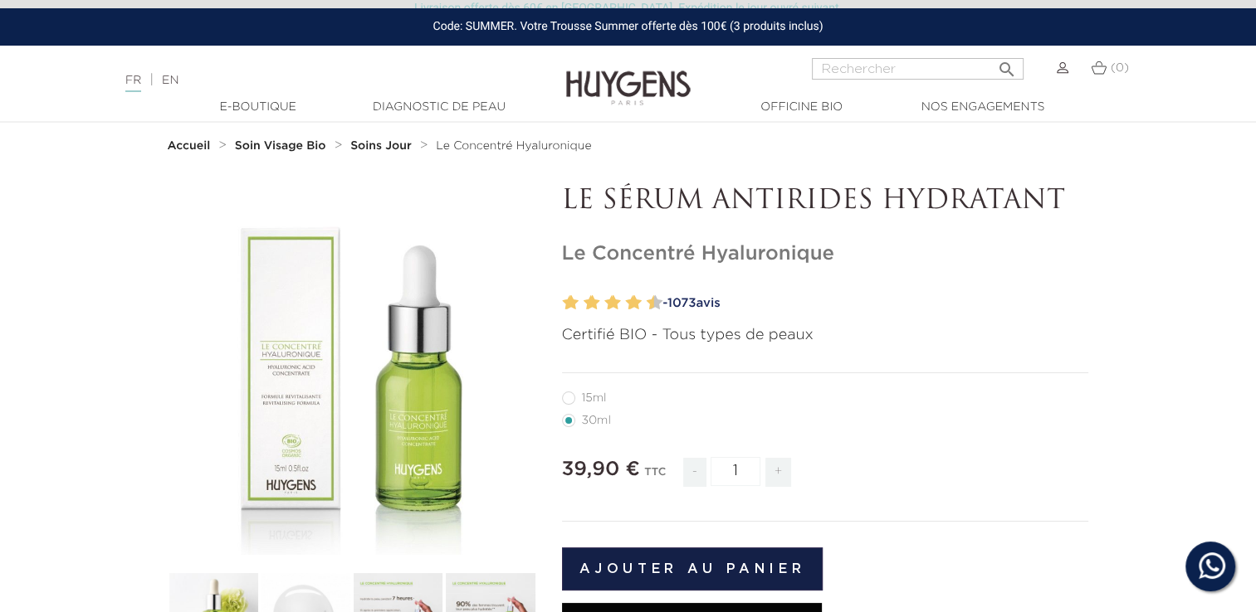
scroll to position [0, 0]
